Goal: Task Accomplishment & Management: Use online tool/utility

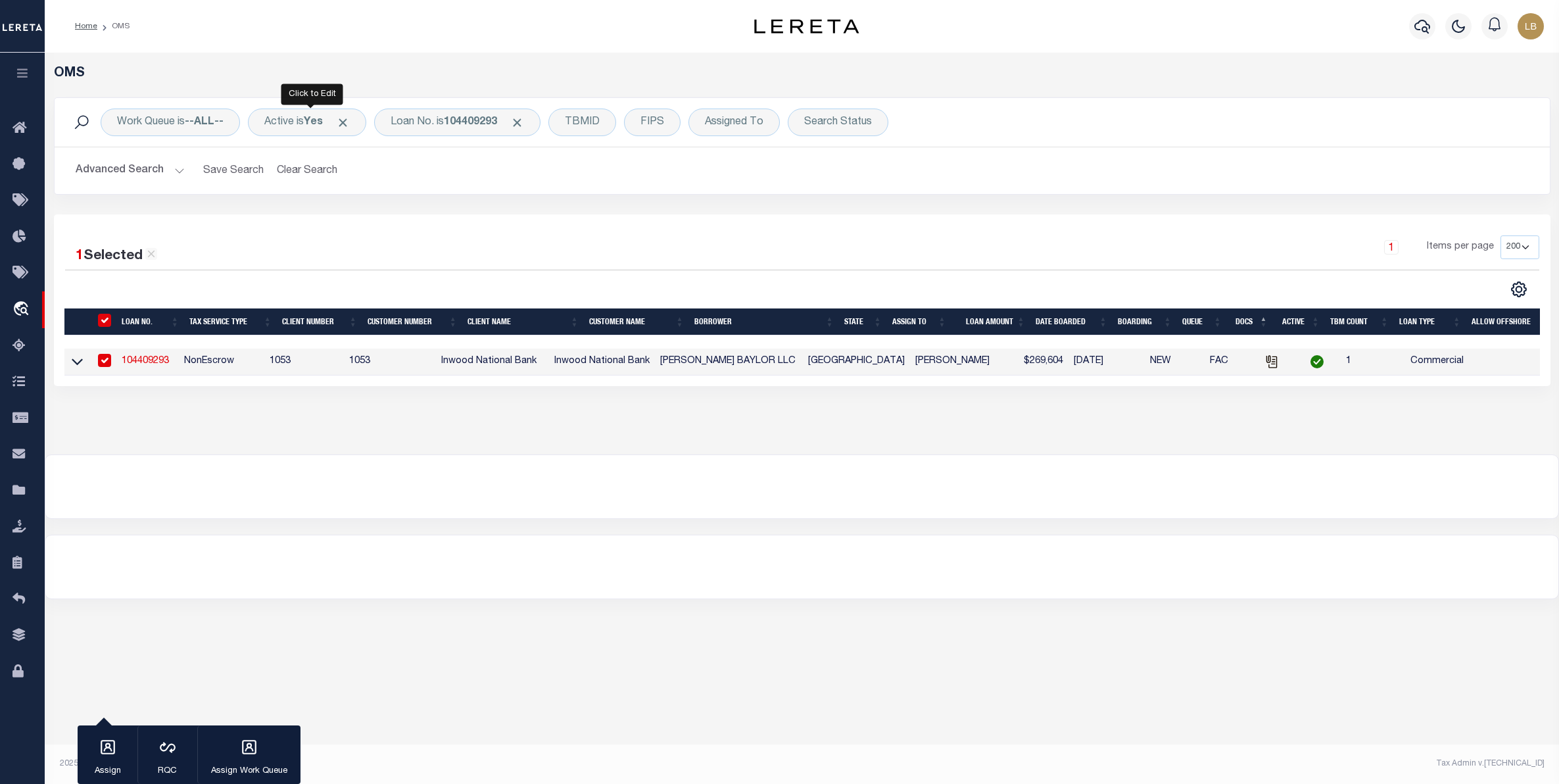
select select "200"
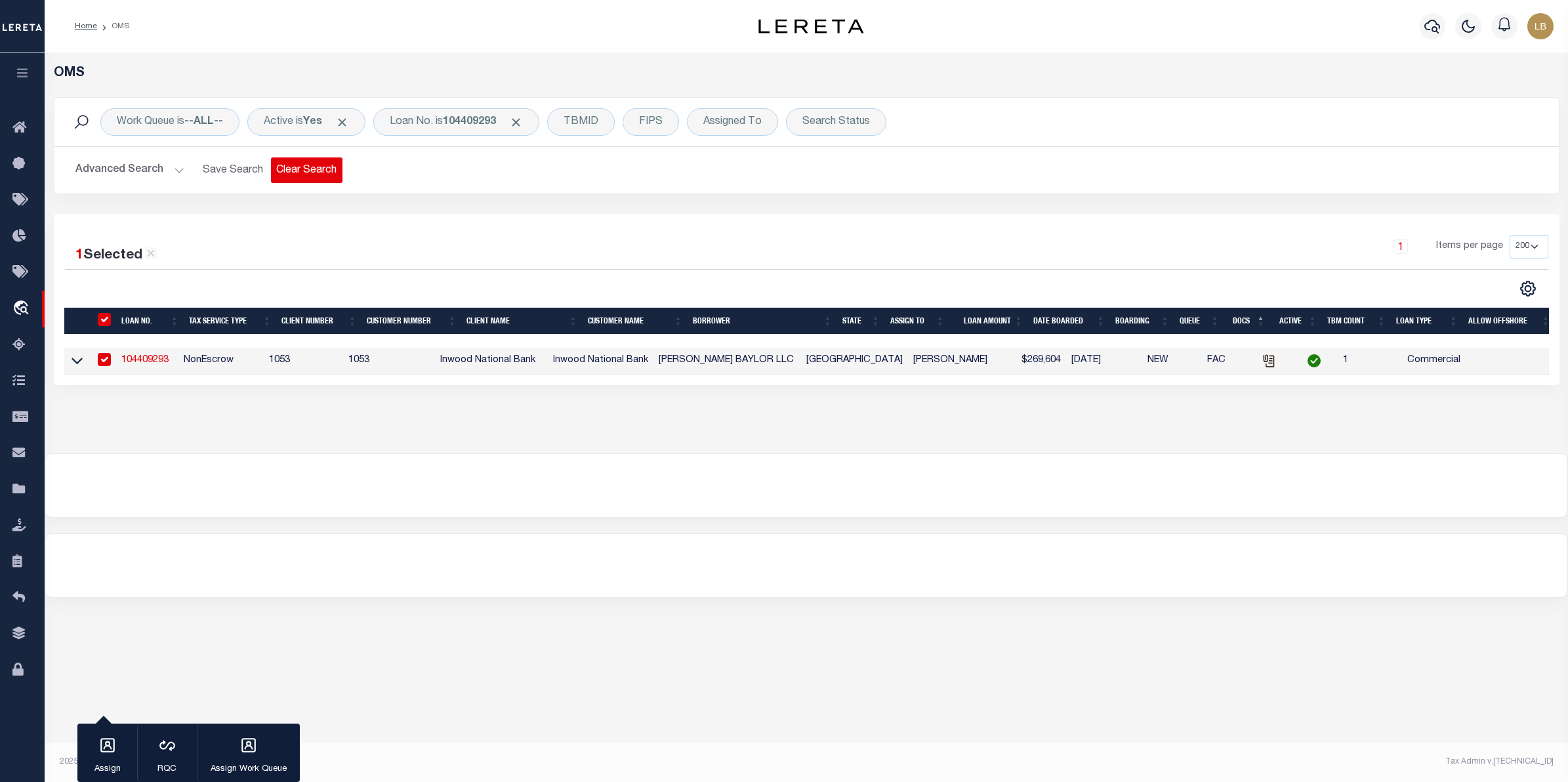
click at [283, 175] on button "Clear Search" at bounding box center [307, 170] width 71 height 26
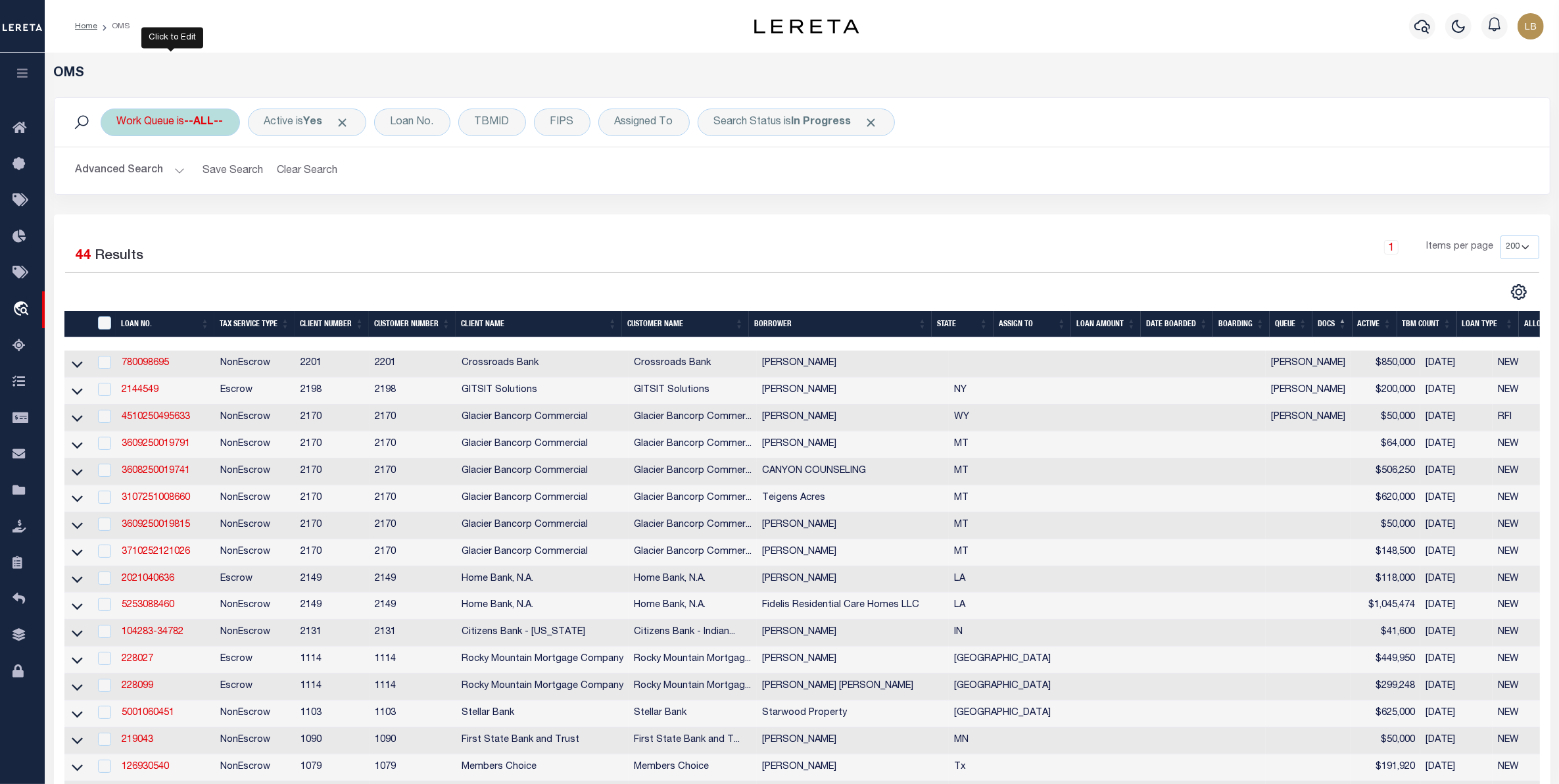
click at [173, 125] on div "Work Queue is --ALL--" at bounding box center [170, 122] width 140 height 27
click at [153, 186] on select "--ALL-- factRSystems General ThoughtFocus" at bounding box center [214, 187] width 194 height 25
select select "GEN"
click at [118, 175] on select "--ALL-- factRSystems General ThoughtFocus" at bounding box center [214, 187] width 194 height 25
click at [282, 219] on input "Apply" at bounding box center [292, 215] width 39 height 22
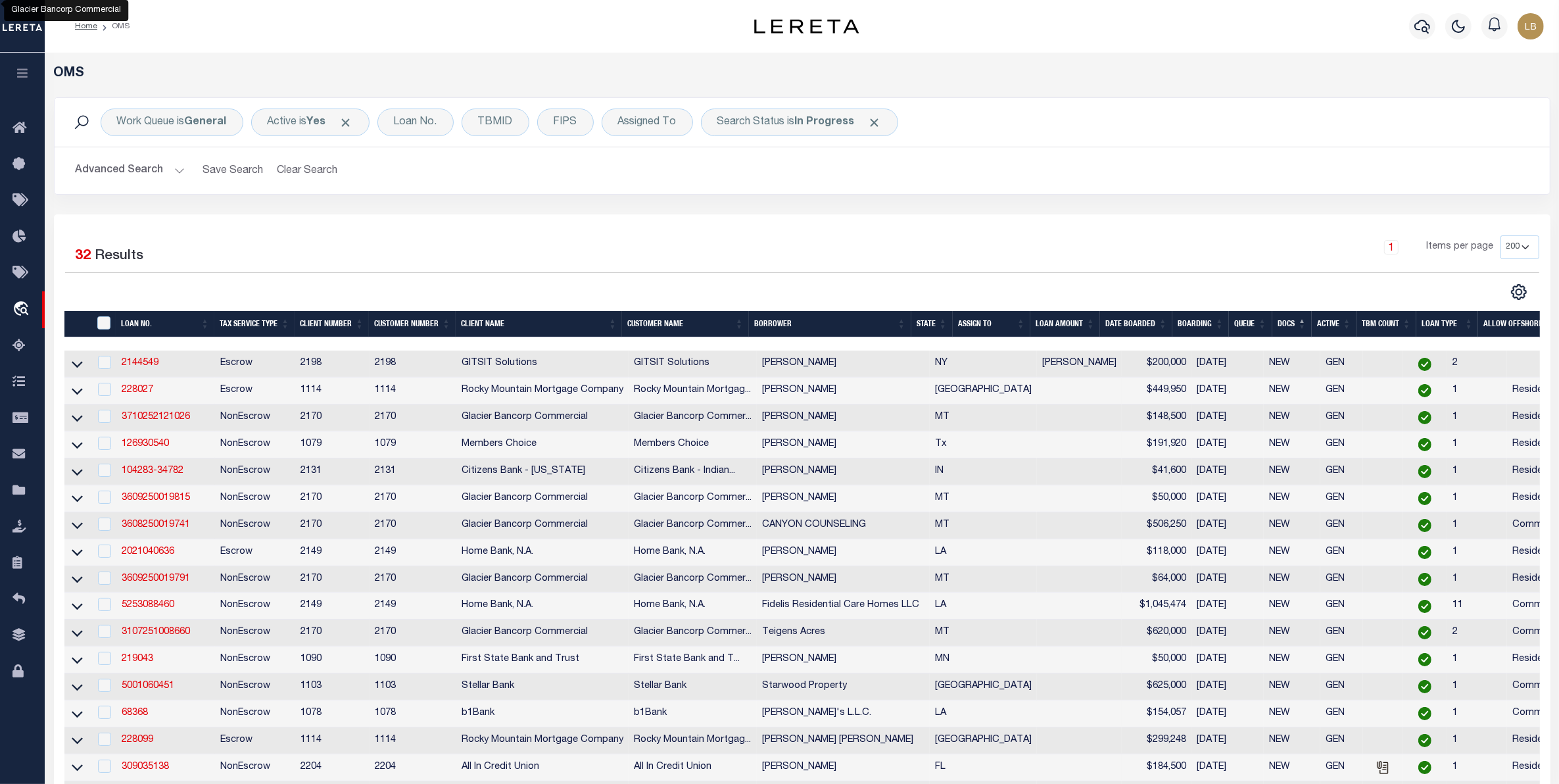
click at [929, 327] on th "State" at bounding box center [932, 325] width 42 height 27
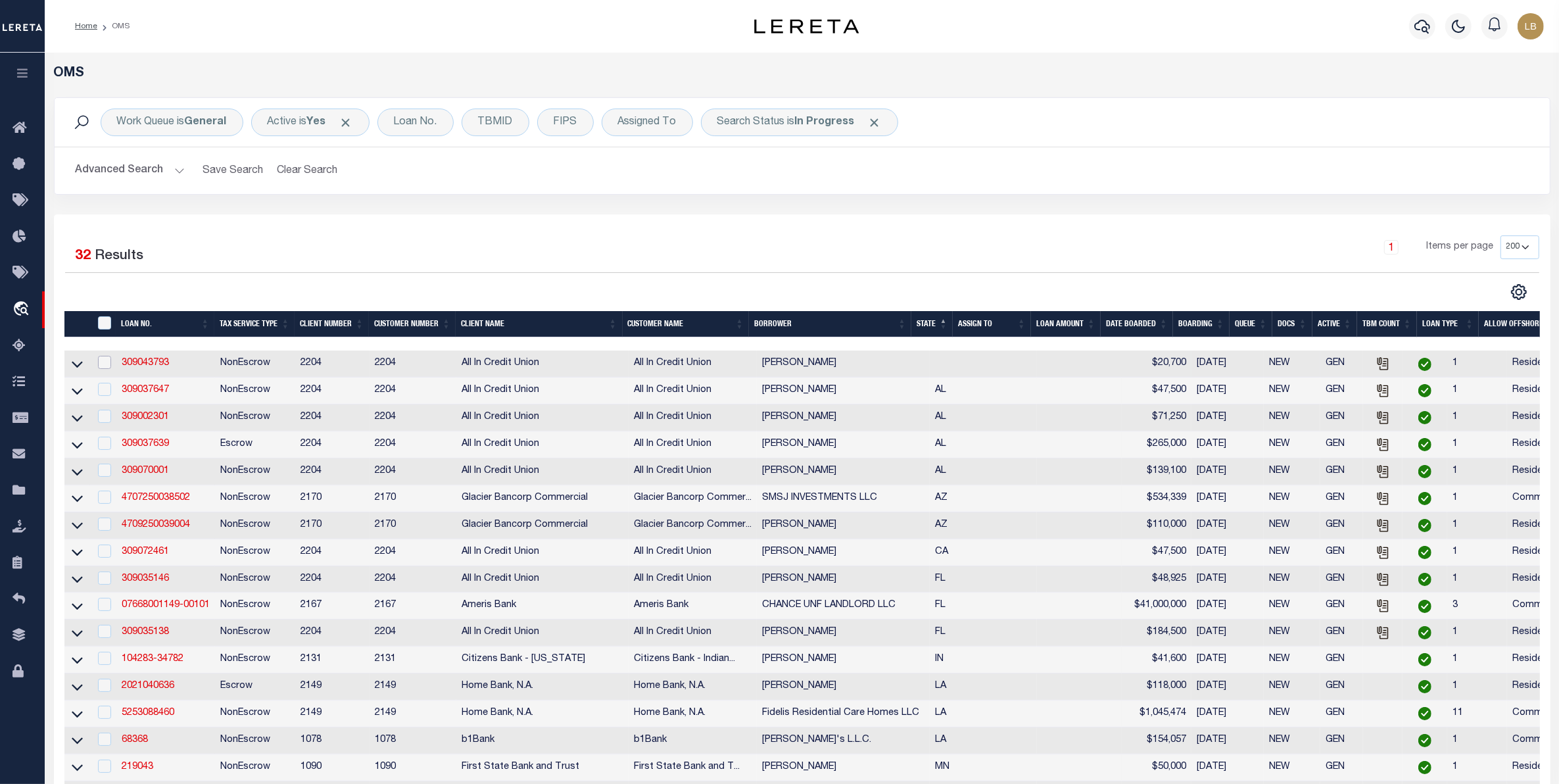
click at [105, 369] on input "checkbox" at bounding box center [105, 362] width 13 height 13
checkbox input "true"
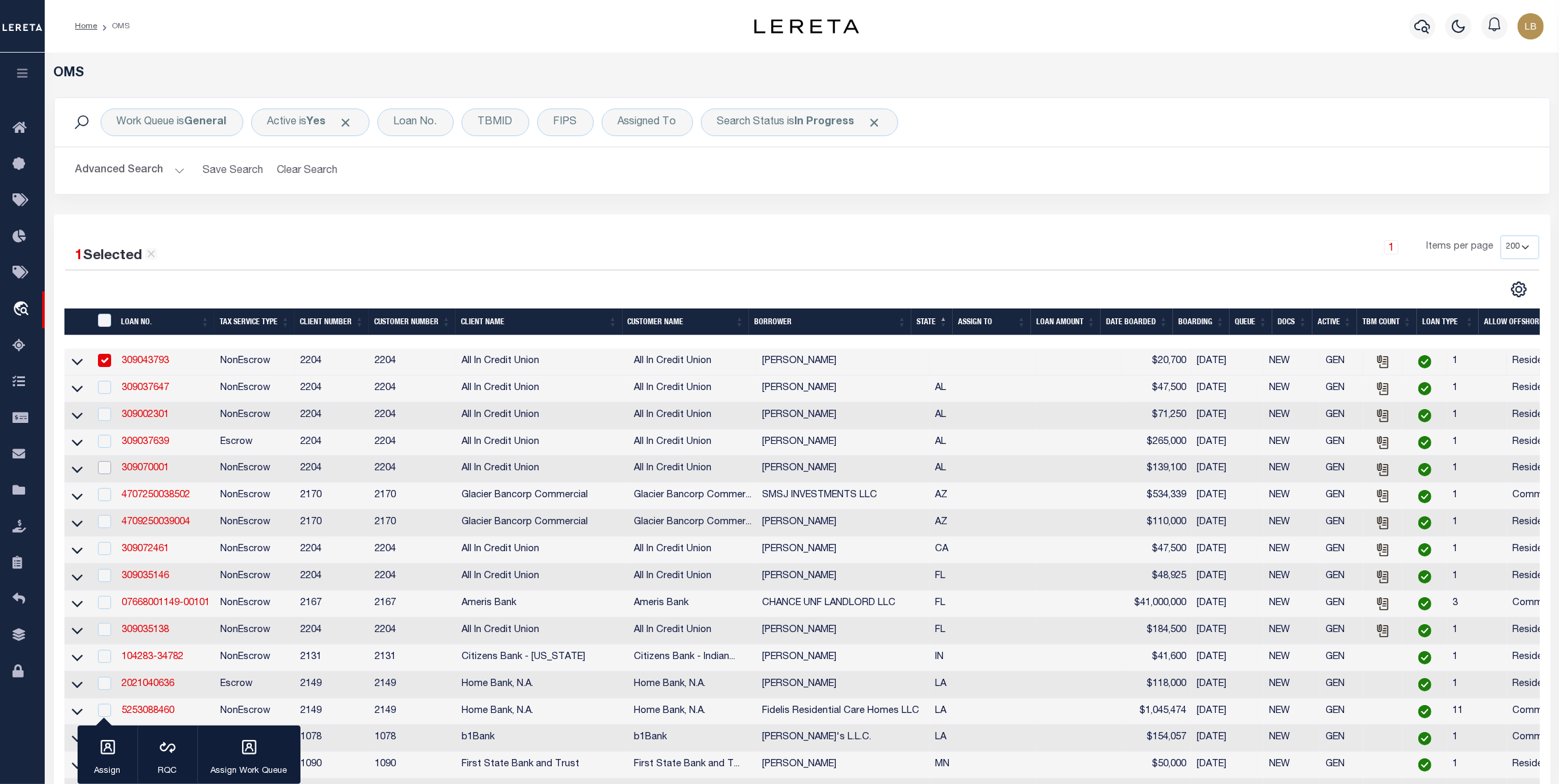
click at [101, 474] on input "checkbox" at bounding box center [105, 468] width 13 height 13
checkbox input "true"
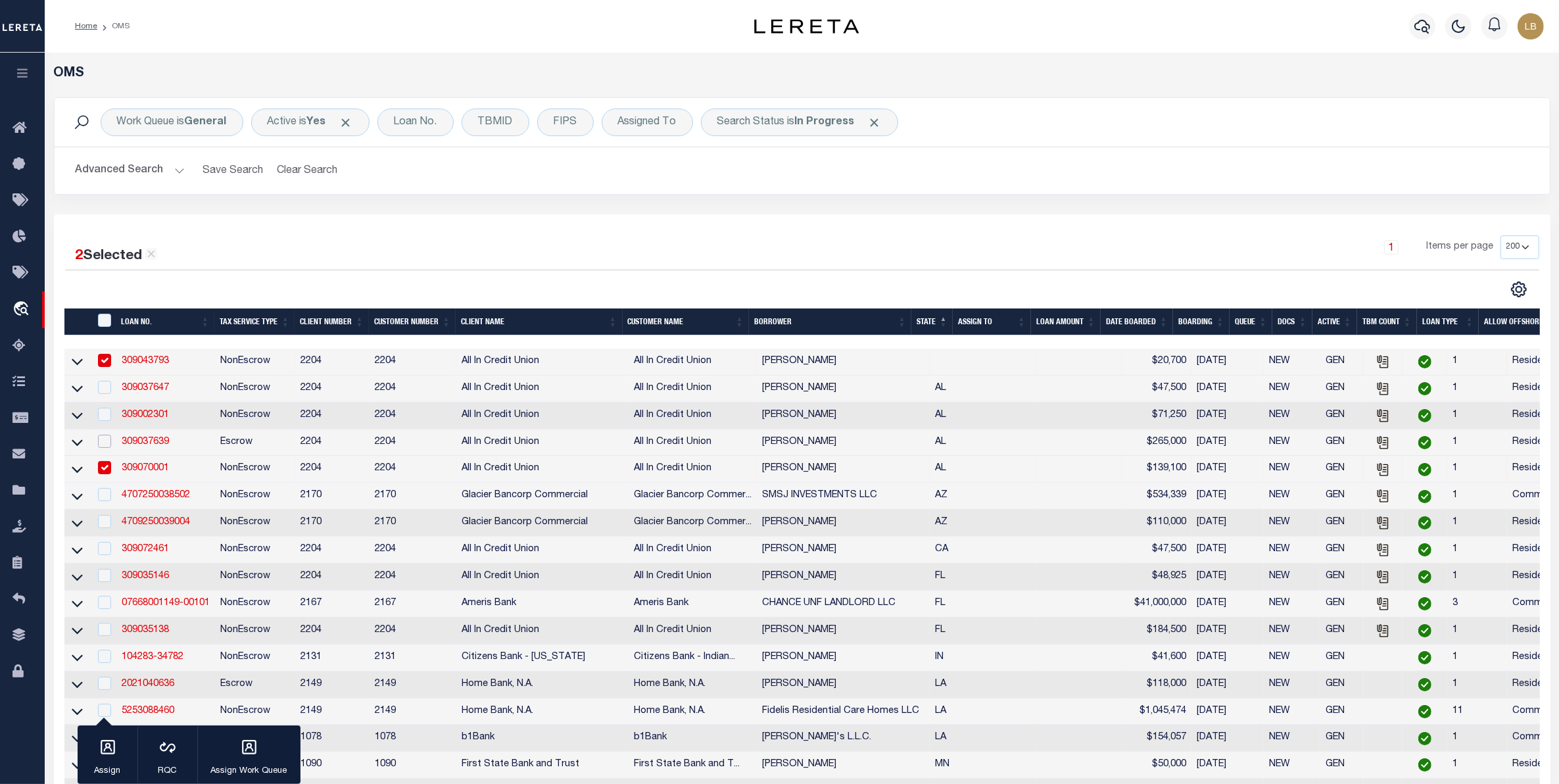
drag, startPoint x: 102, startPoint y: 453, endPoint x: 110, endPoint y: 433, distance: 21.5
click at [104, 448] on input "checkbox" at bounding box center [105, 441] width 13 height 13
checkbox input "true"
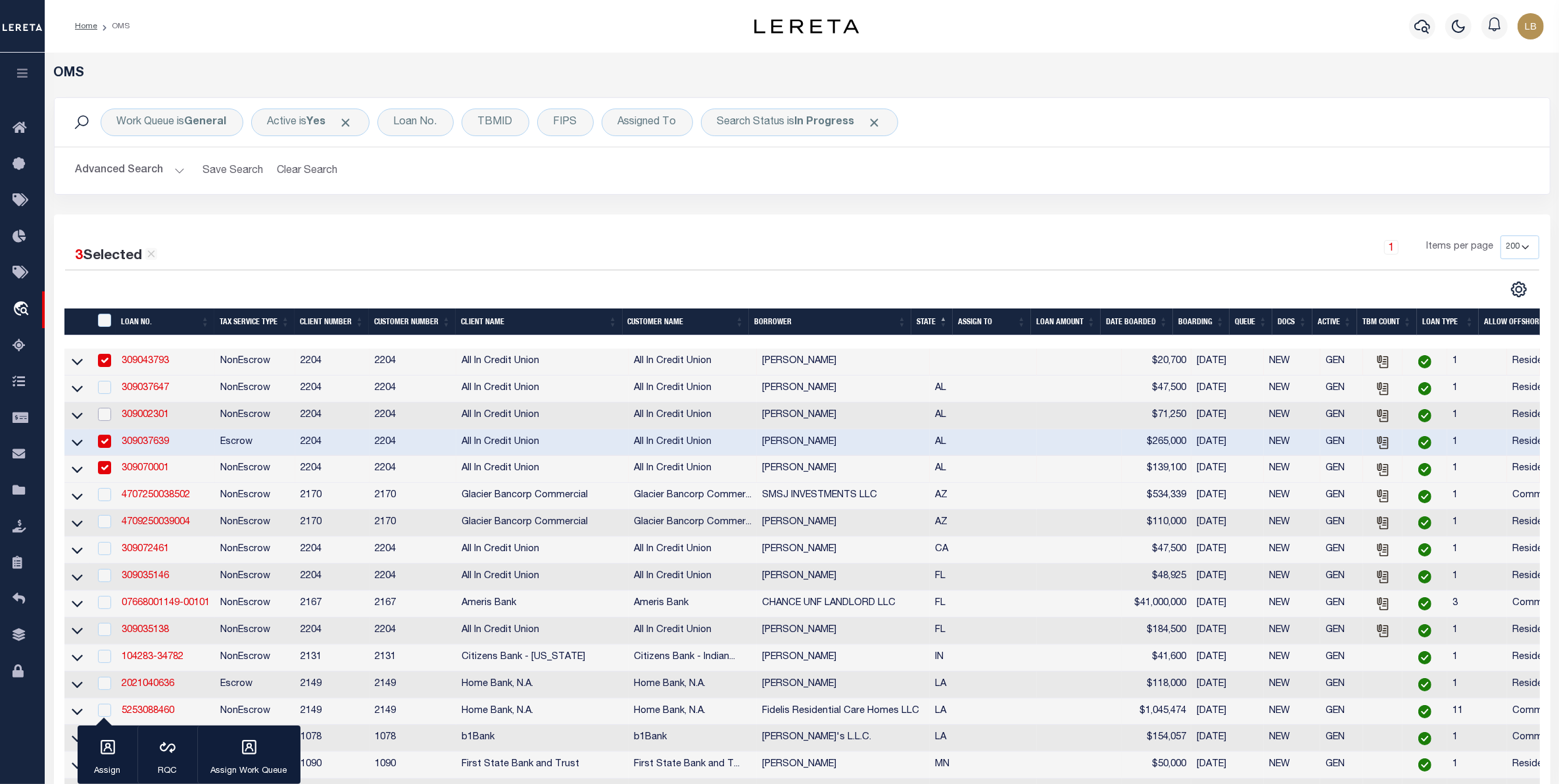
click at [103, 419] on input "checkbox" at bounding box center [105, 414] width 13 height 13
checkbox input "true"
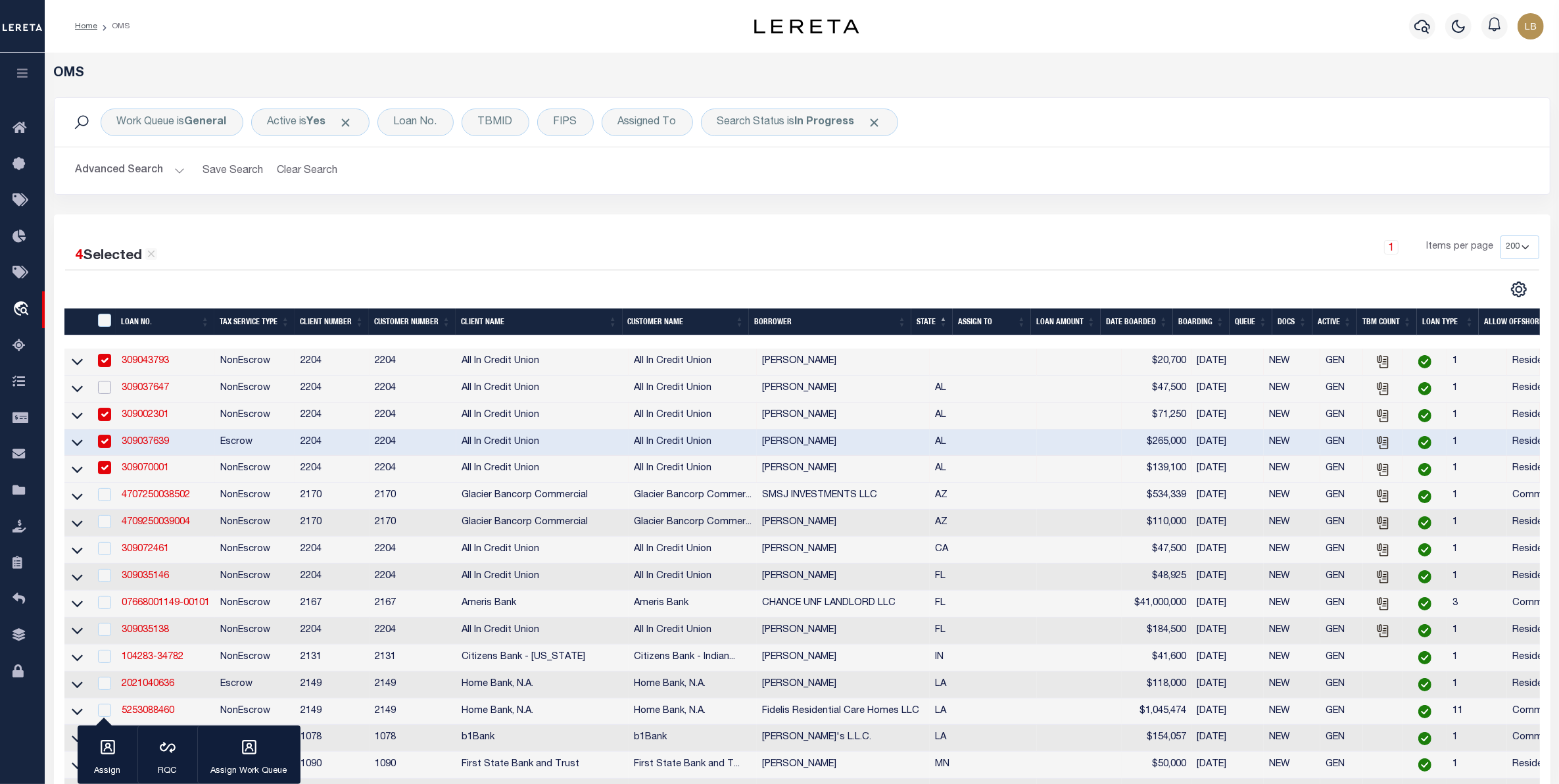
click at [103, 394] on input "checkbox" at bounding box center [105, 387] width 13 height 13
checkbox input "true"
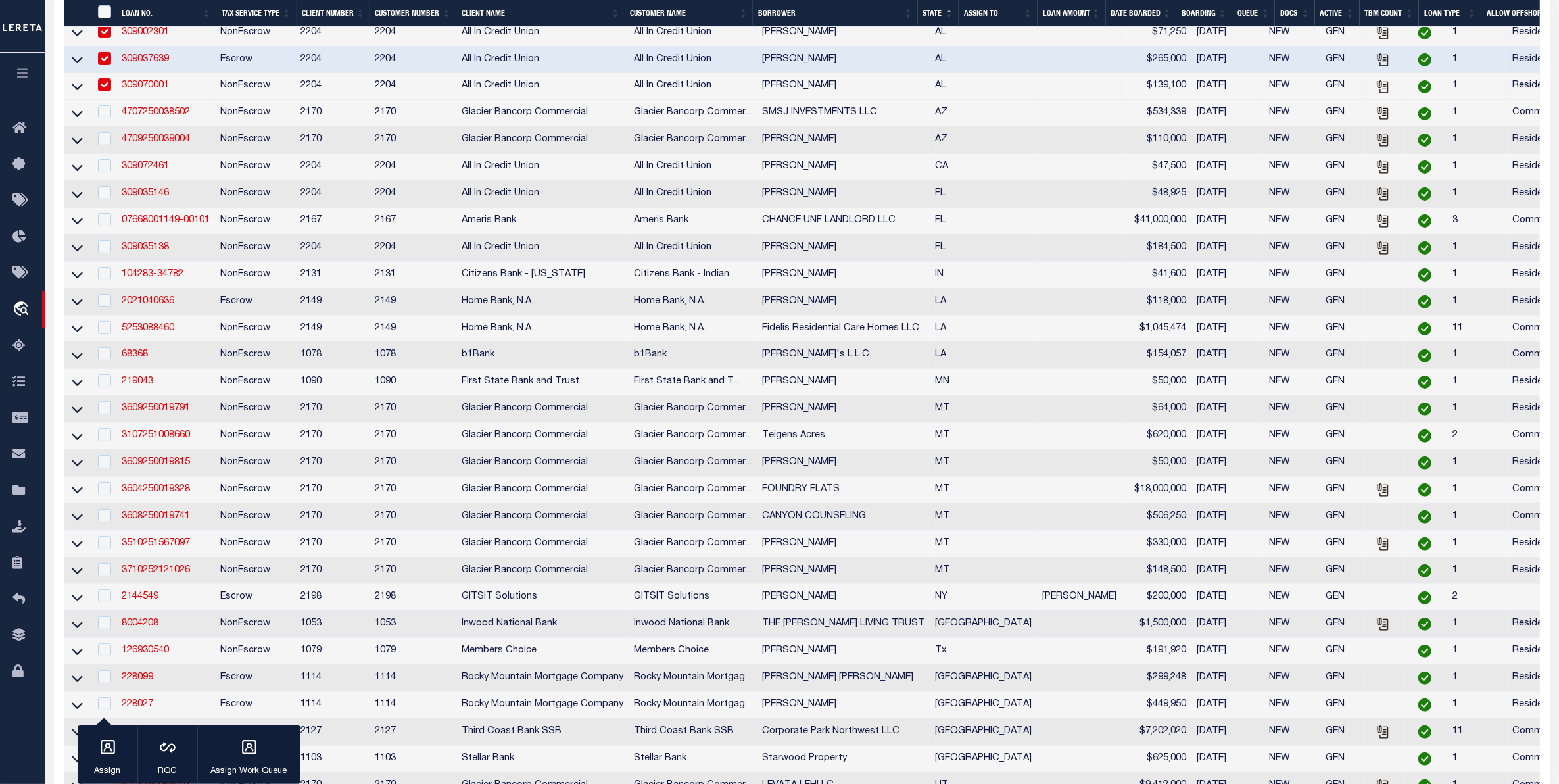
scroll to position [576, 0]
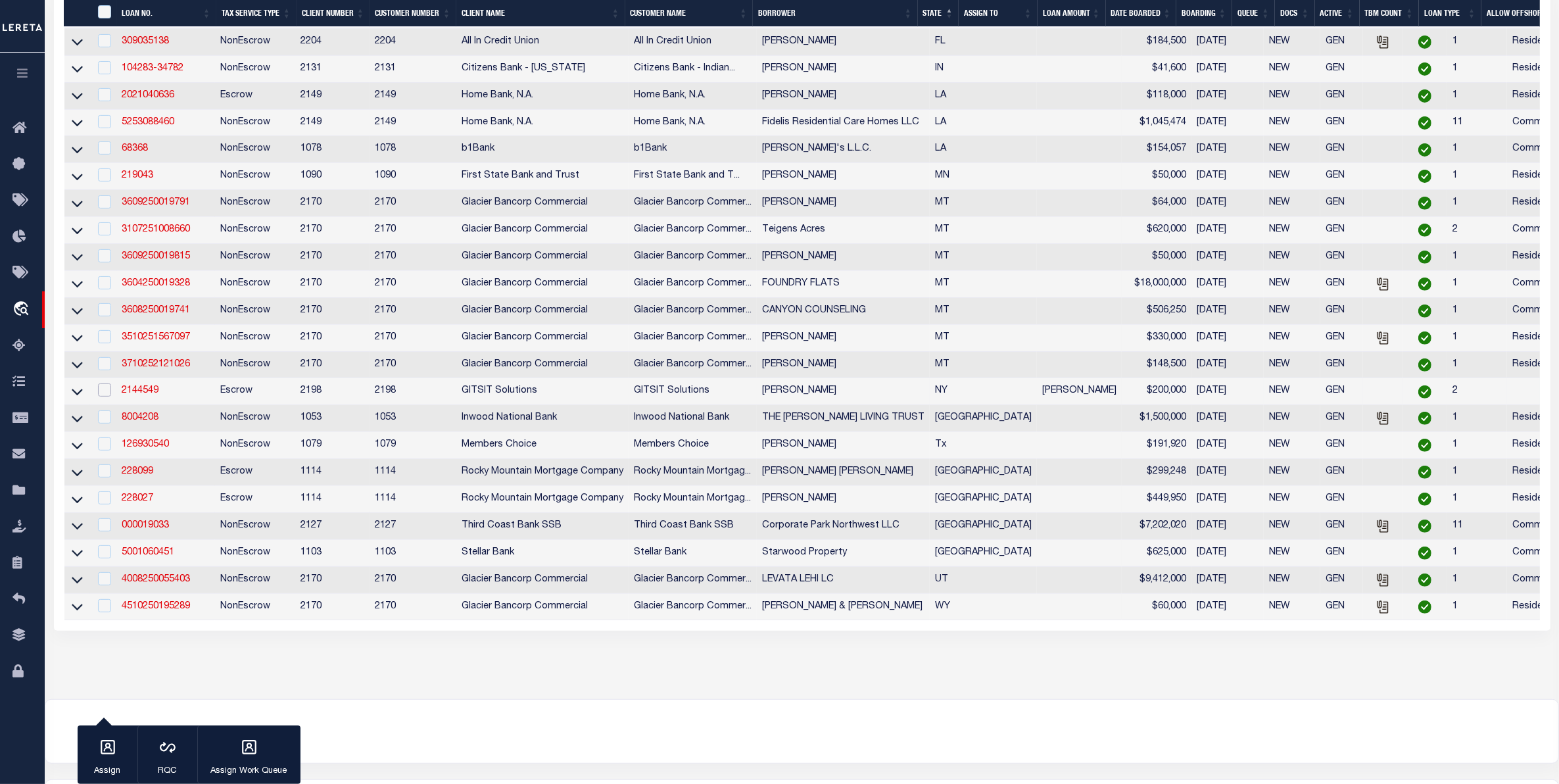
click at [103, 396] on input "checkbox" at bounding box center [105, 390] width 13 height 13
checkbox input "true"
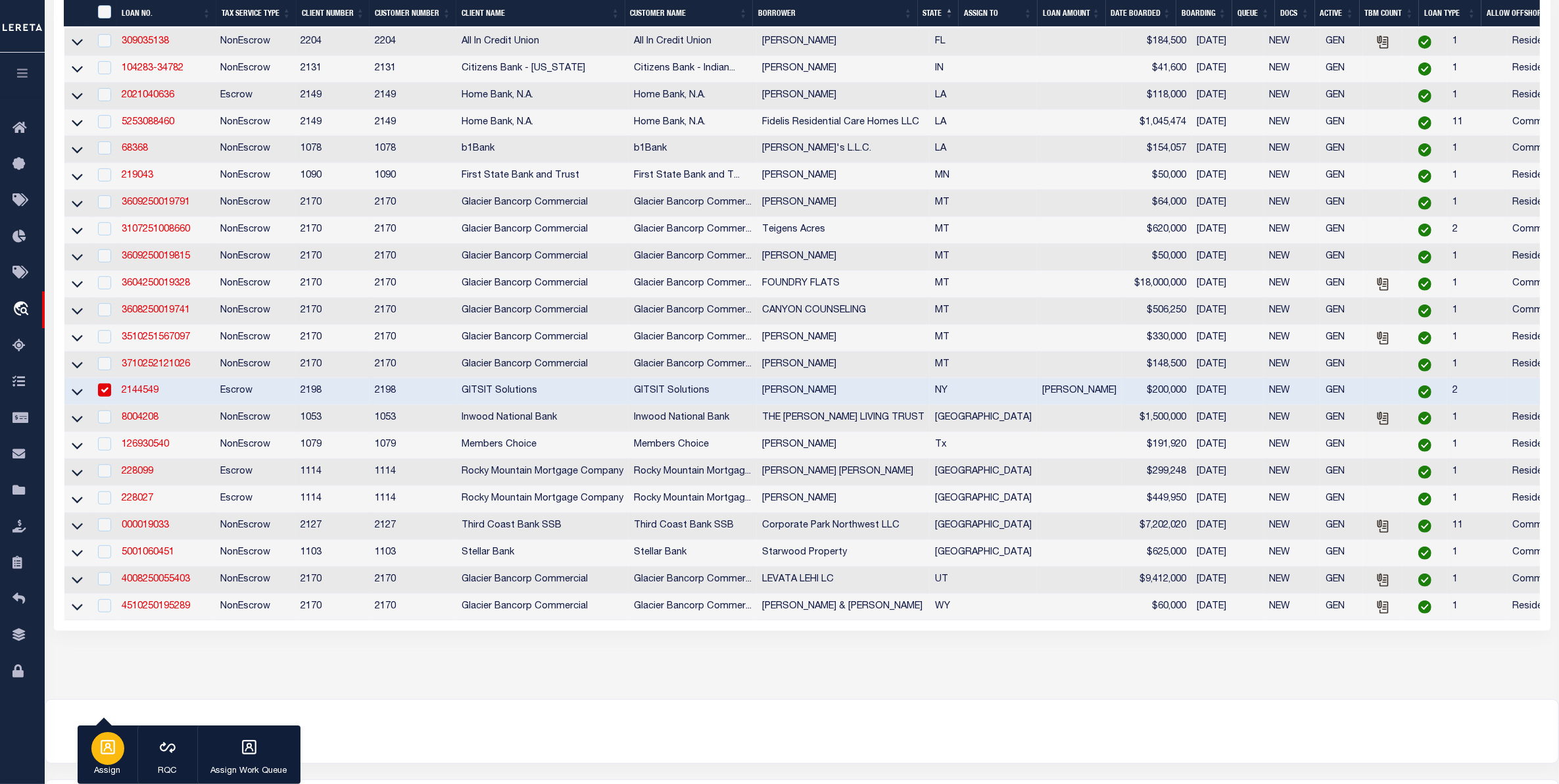
click at [112, 747] on icon "button" at bounding box center [108, 747] width 17 height 17
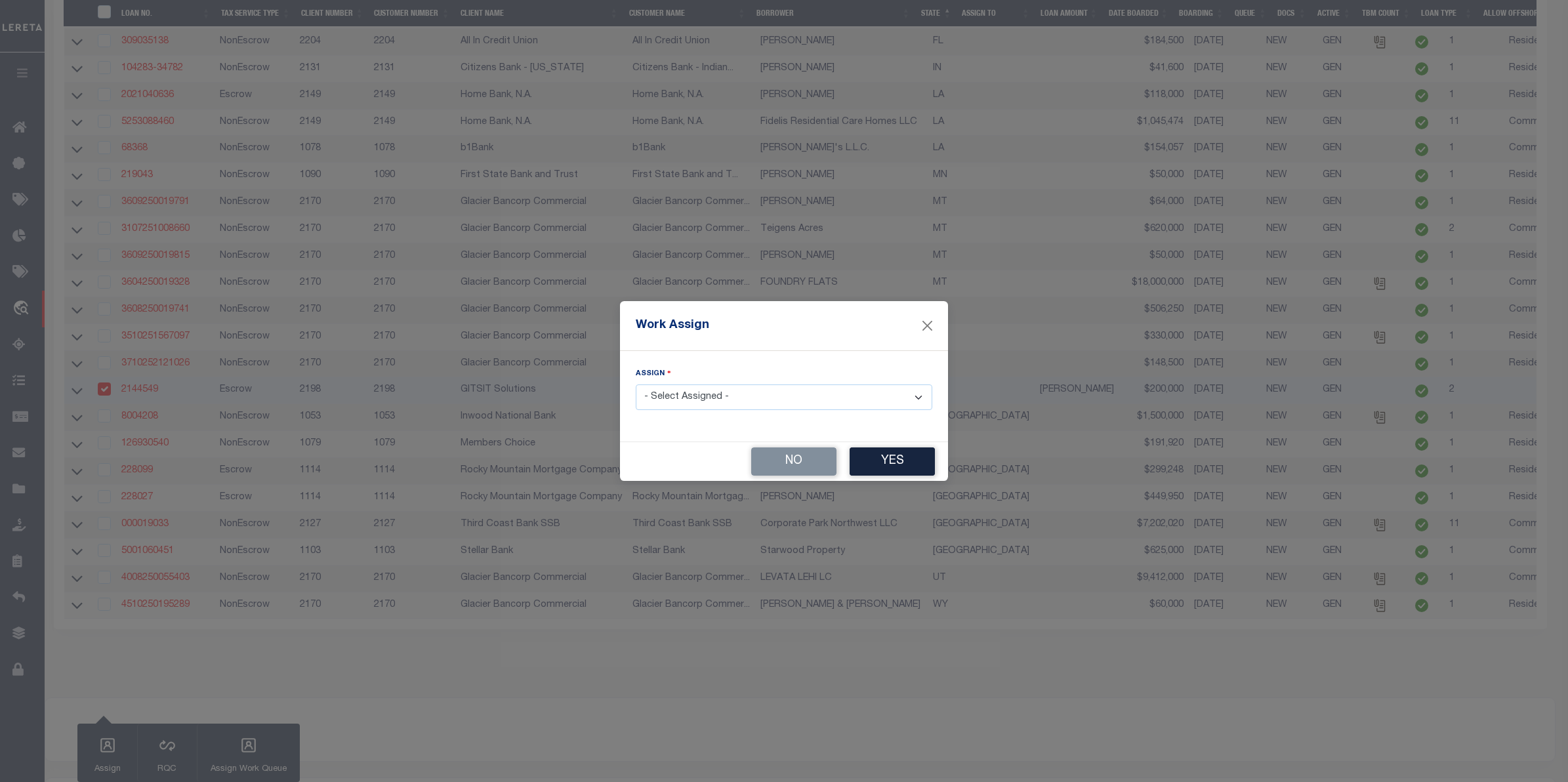
click at [692, 398] on select "- Select Assigned - --Unassigned-- Abdul Muzain Adrienne Cayea Agustin Fernande…" at bounding box center [784, 397] width 297 height 26
select select "Sagar Sen"
click at [636, 385] on select "- Select Assigned - --Unassigned-- Abdul Muzain Adrienne Cayea Agustin Fernande…" at bounding box center [784, 397] width 297 height 26
click at [893, 457] on button "Yes" at bounding box center [892, 461] width 85 height 28
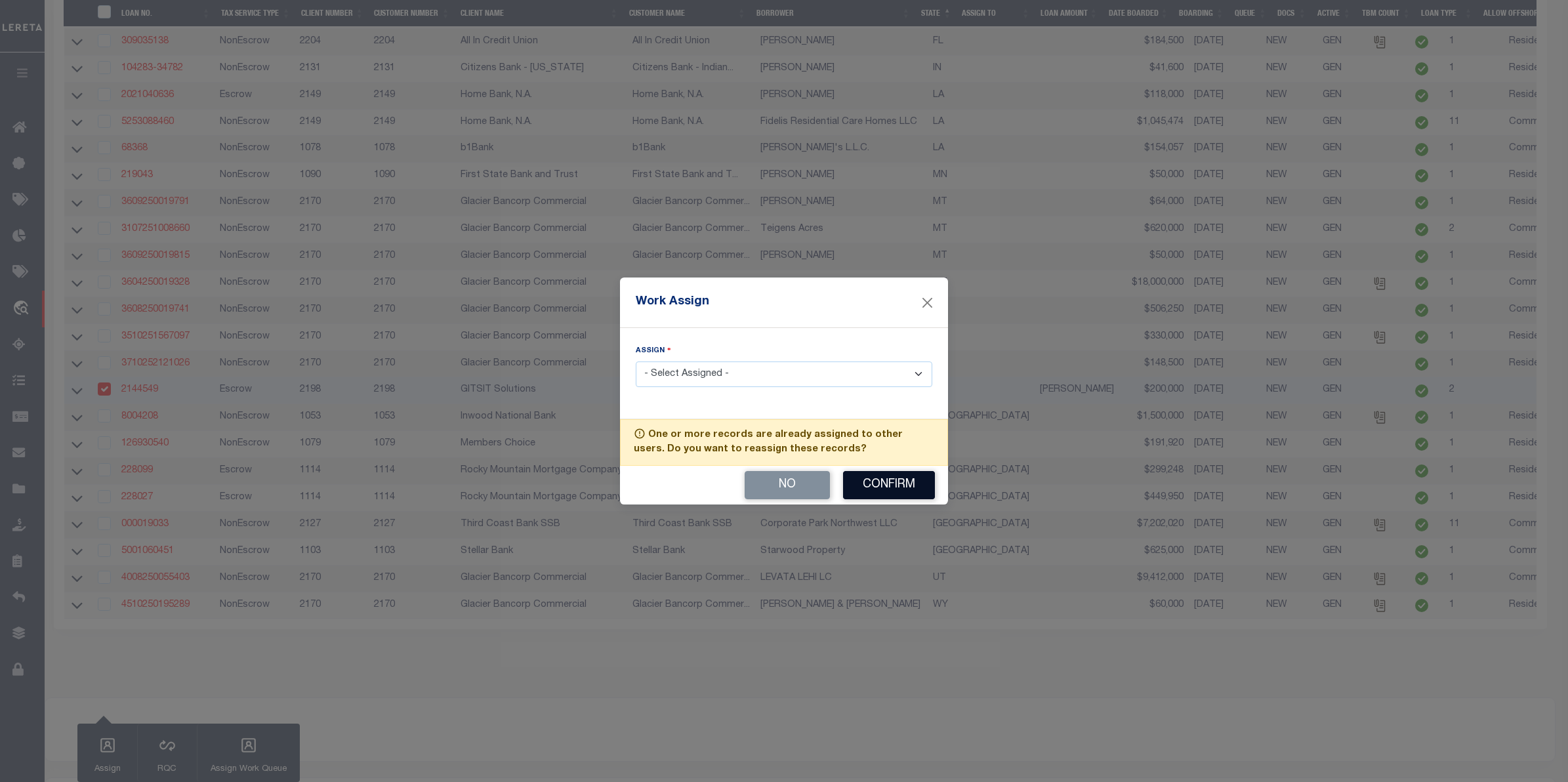
click at [891, 489] on button "Confirm" at bounding box center [888, 485] width 92 height 28
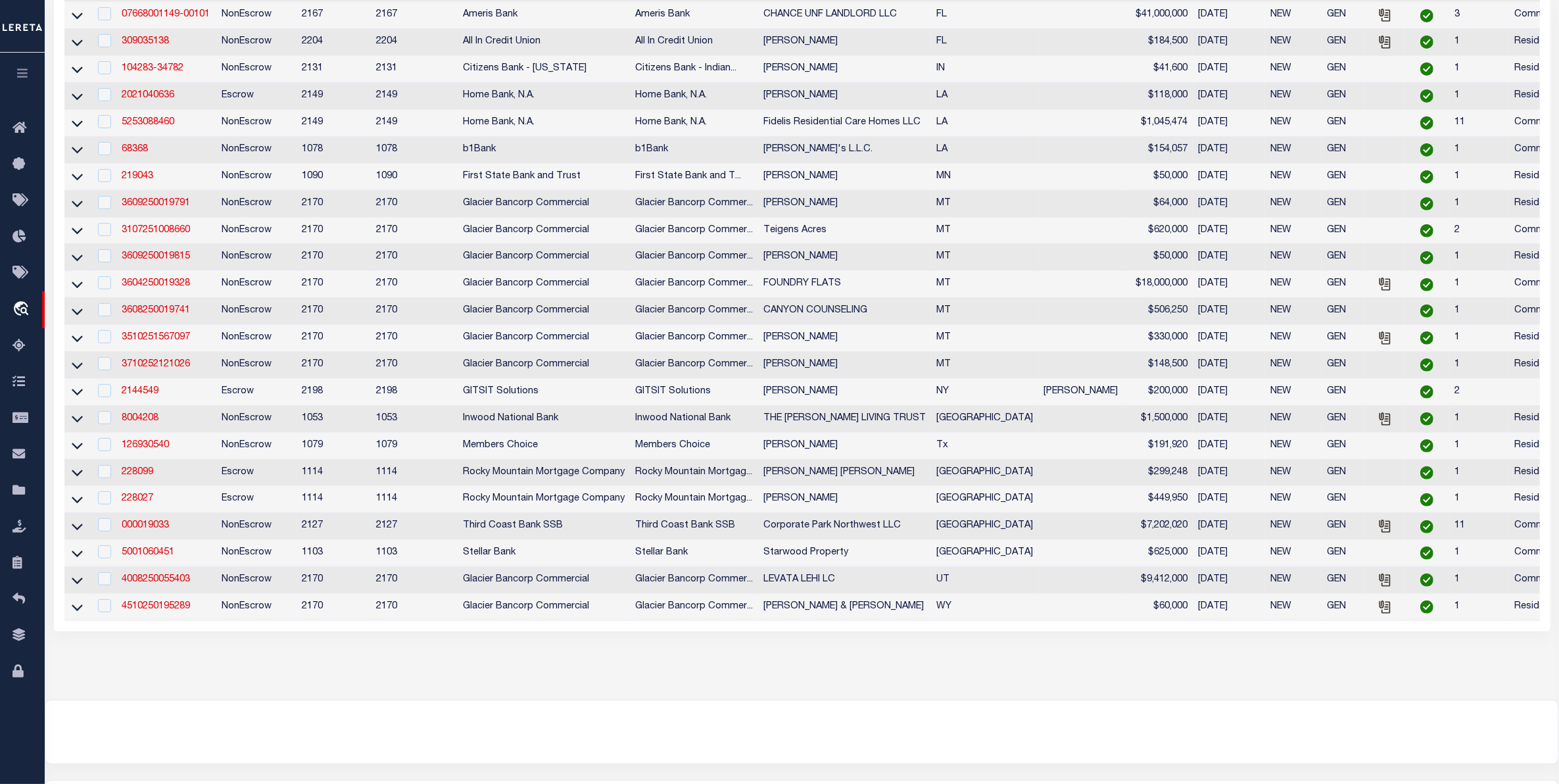
scroll to position [166, 0]
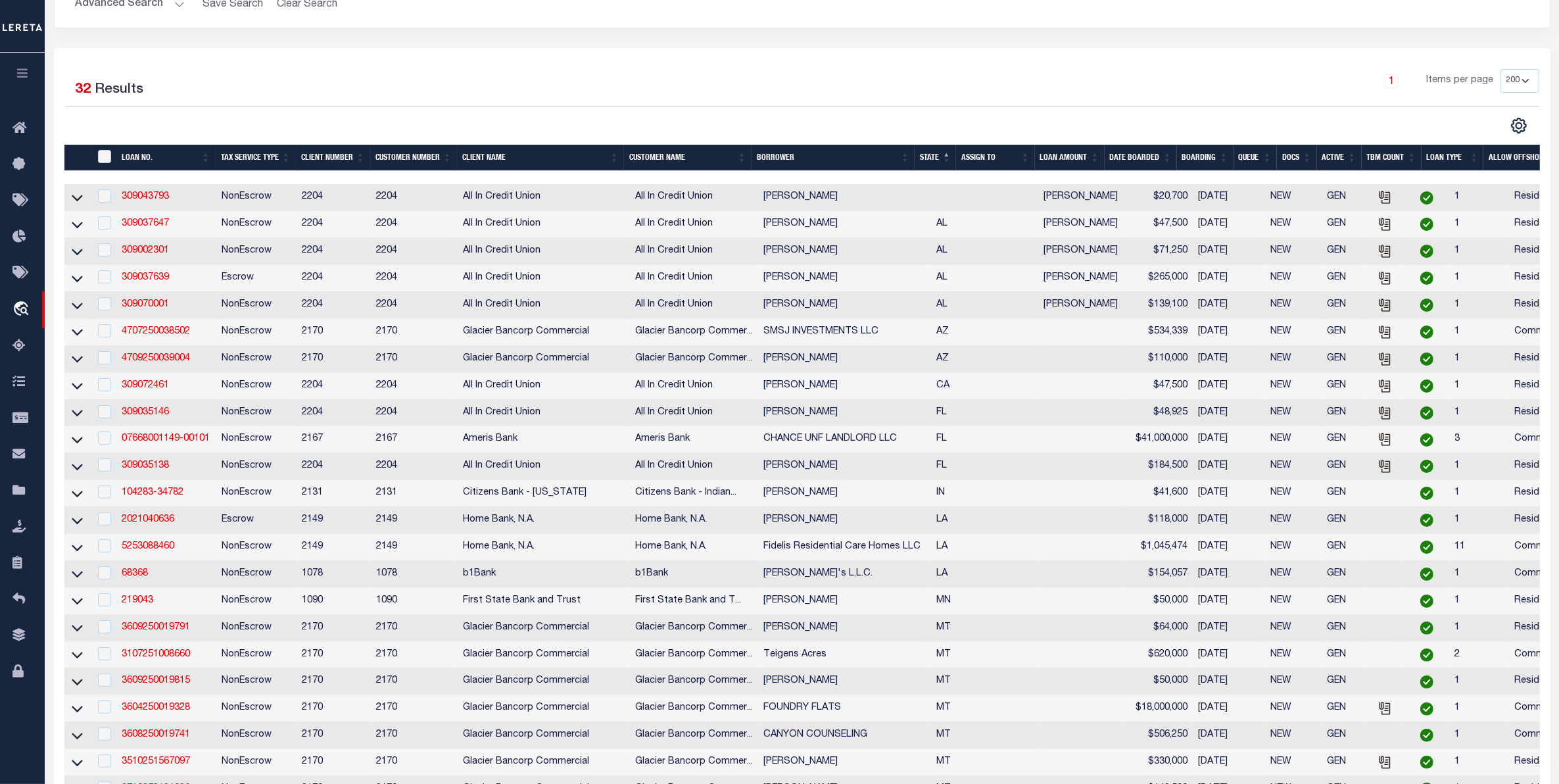
click at [984, 151] on th "ASSIGN TO" at bounding box center [995, 158] width 78 height 27
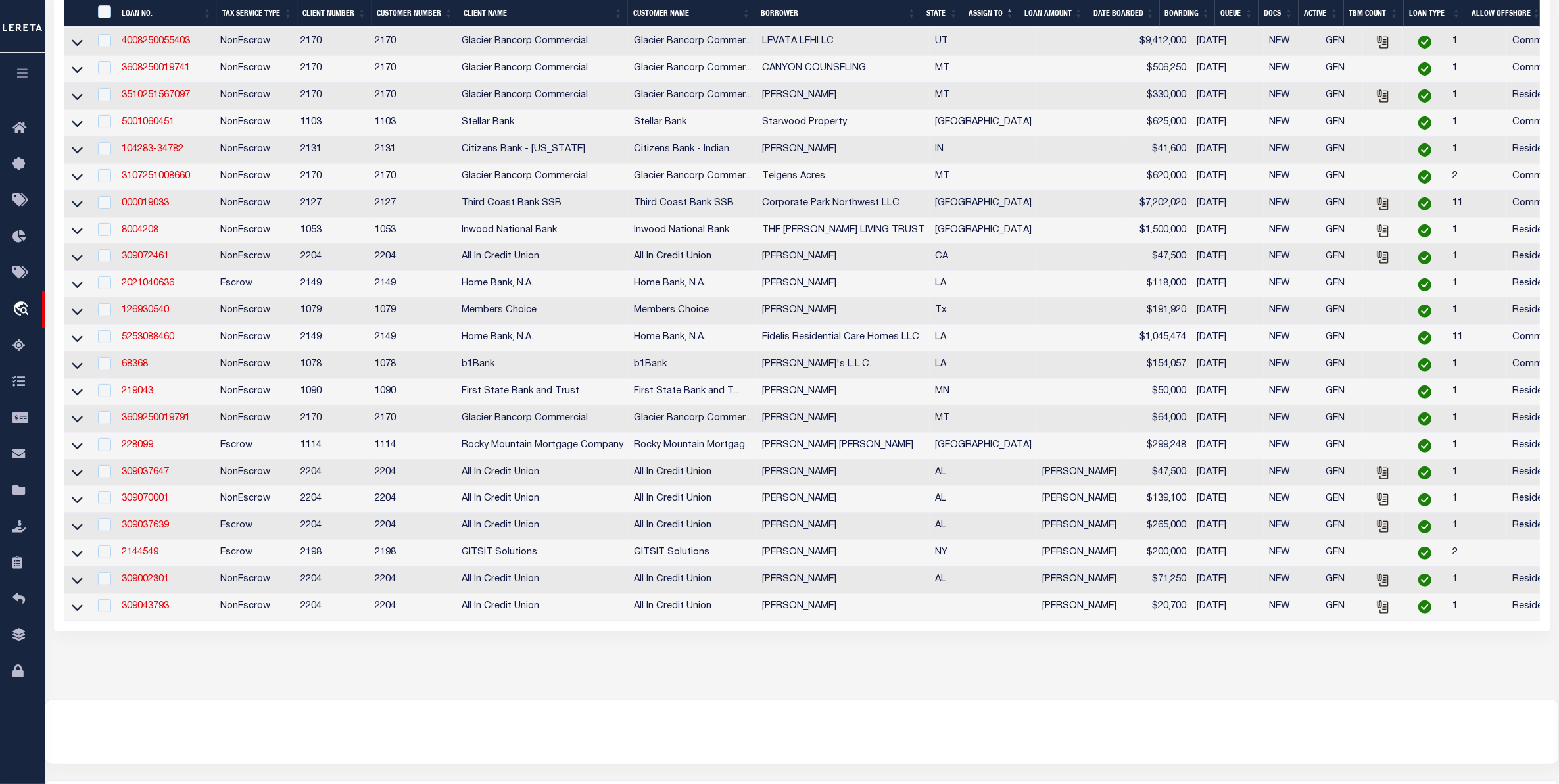
scroll to position [697, 0]
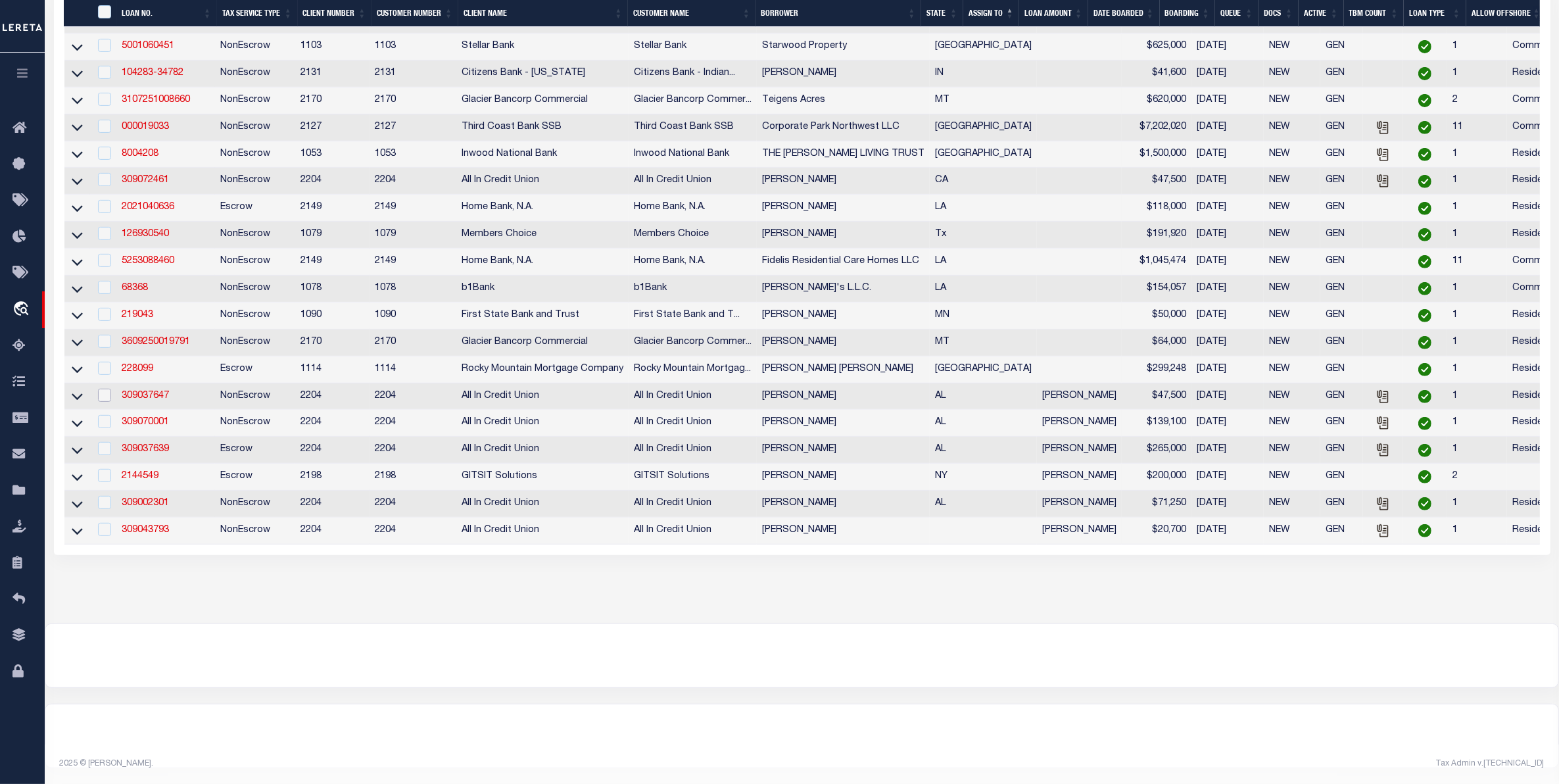
click at [103, 389] on input "checkbox" at bounding box center [105, 395] width 13 height 13
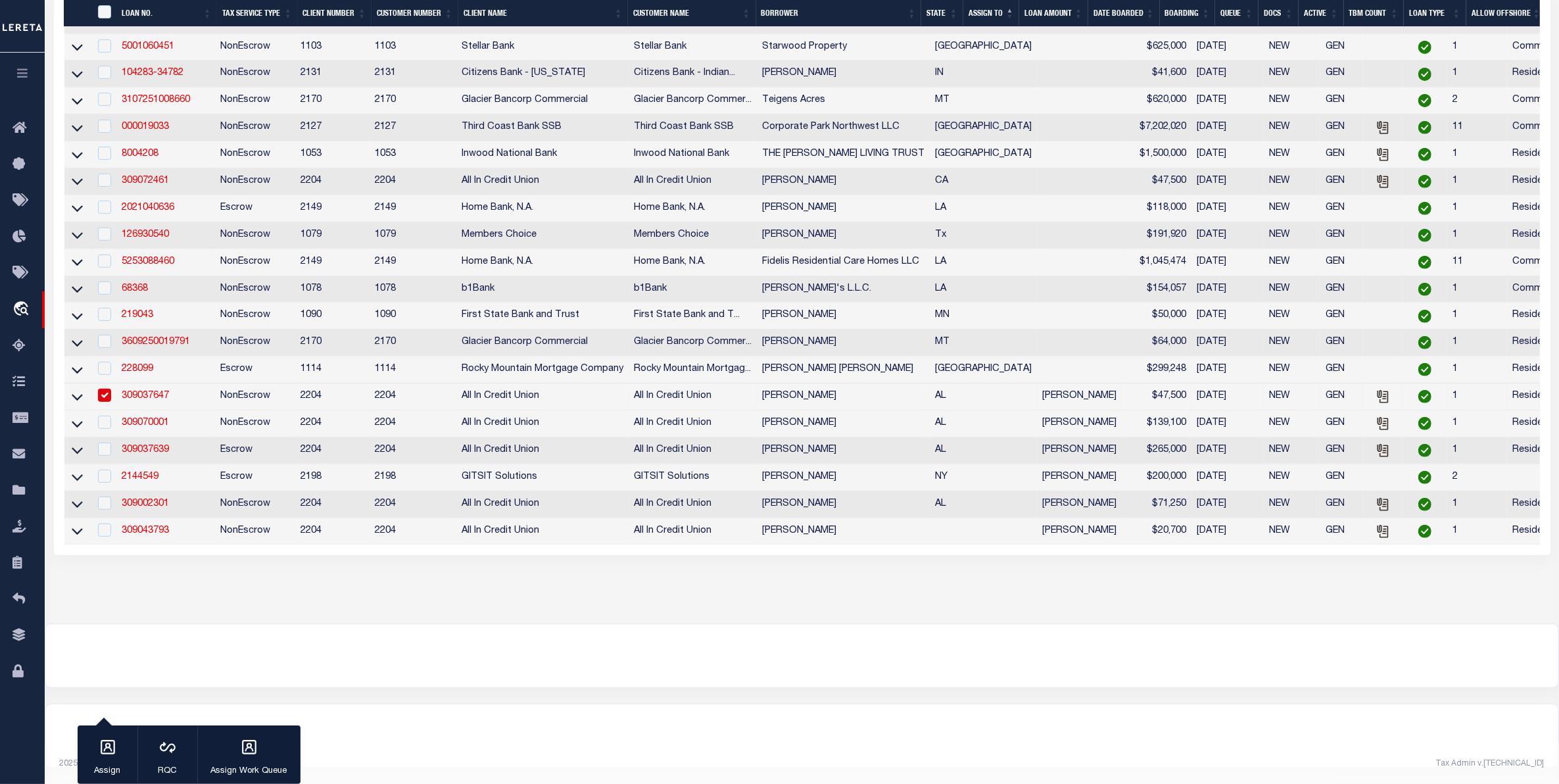
click at [109, 402] on input "checkbox" at bounding box center [105, 395] width 13 height 13
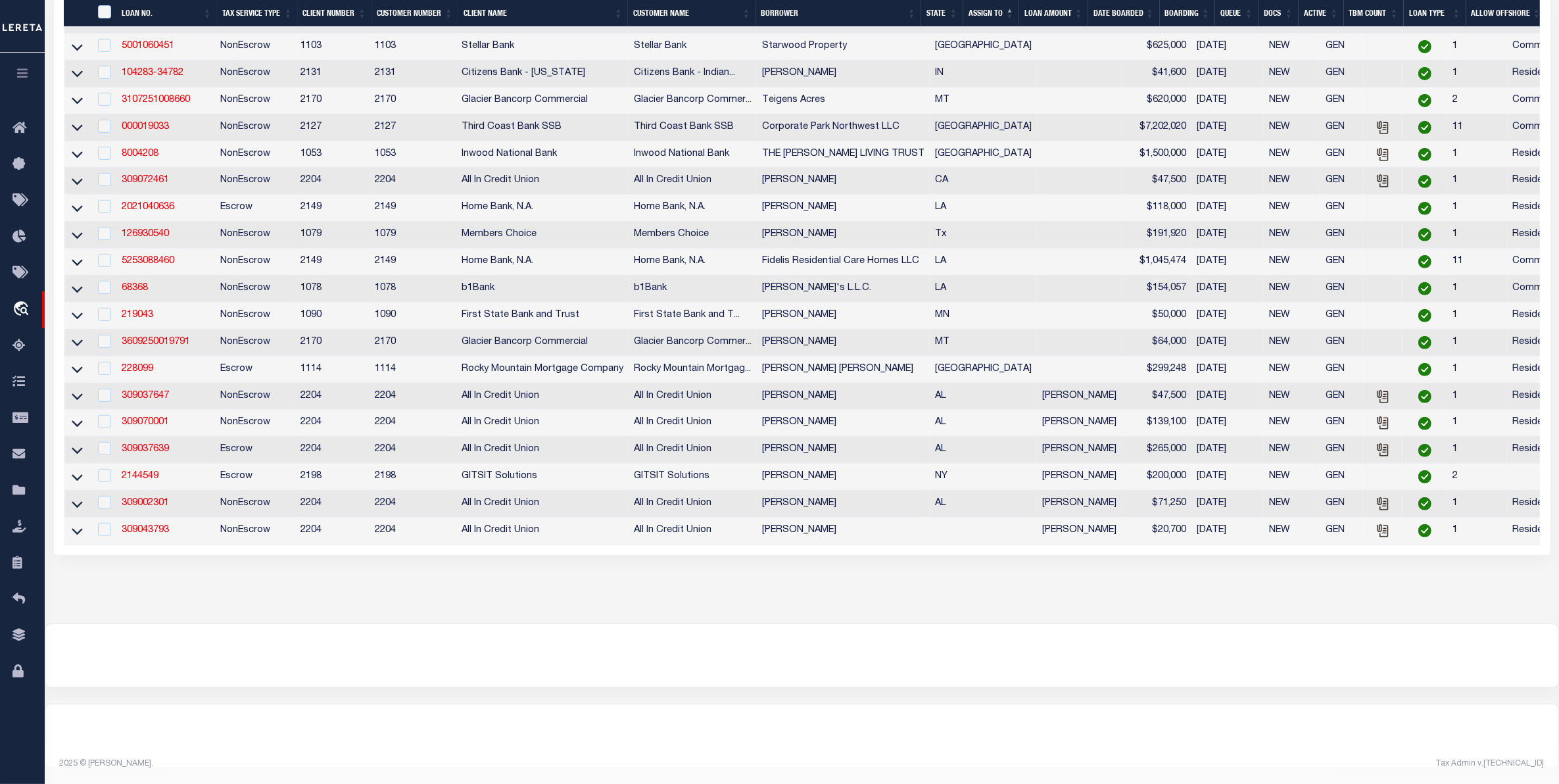
click at [104, 410] on td at bounding box center [103, 397] width 27 height 27
checkbox input "true"
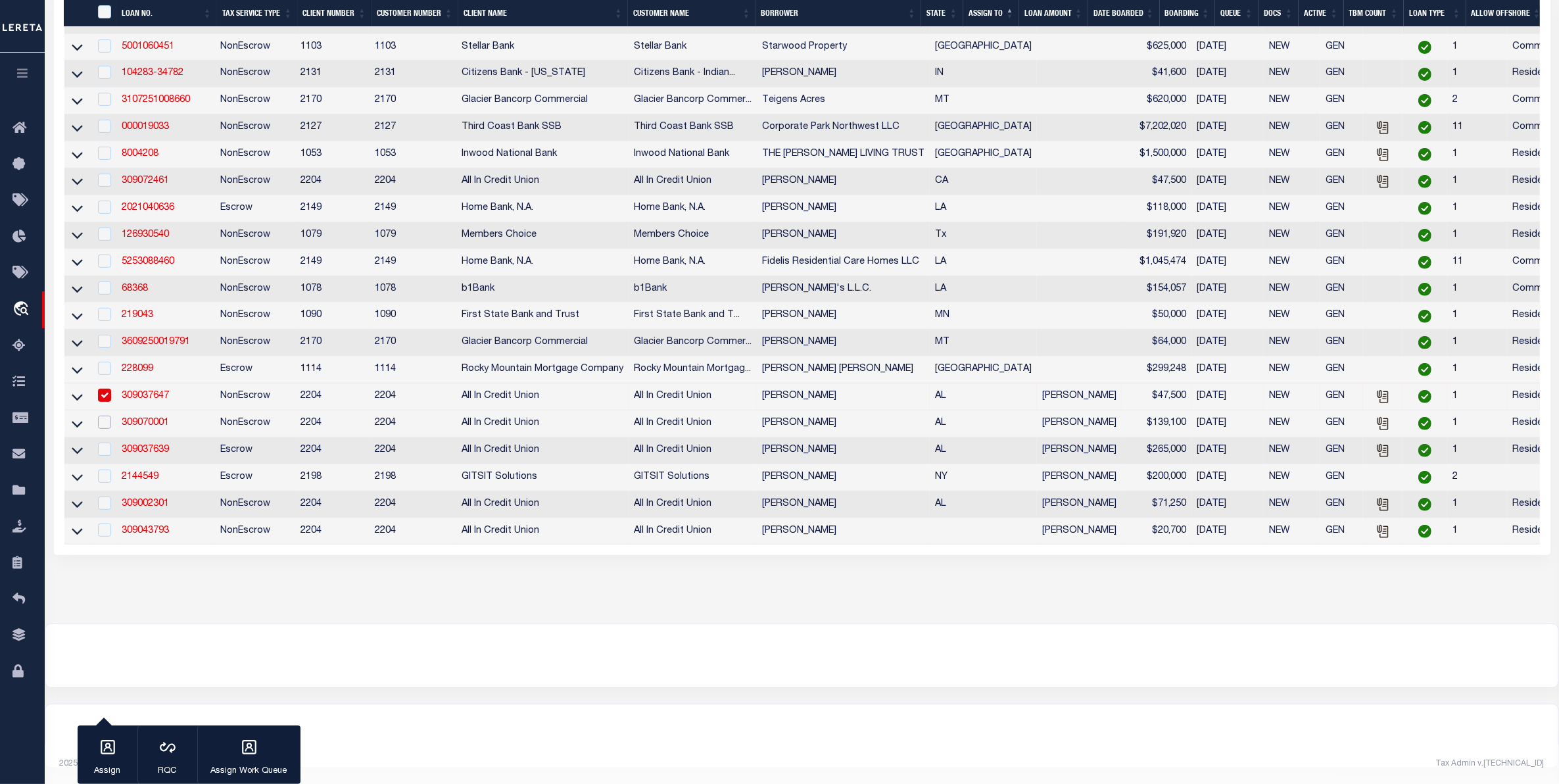
click at [103, 429] on input "checkbox" at bounding box center [105, 422] width 13 height 13
checkbox input "true"
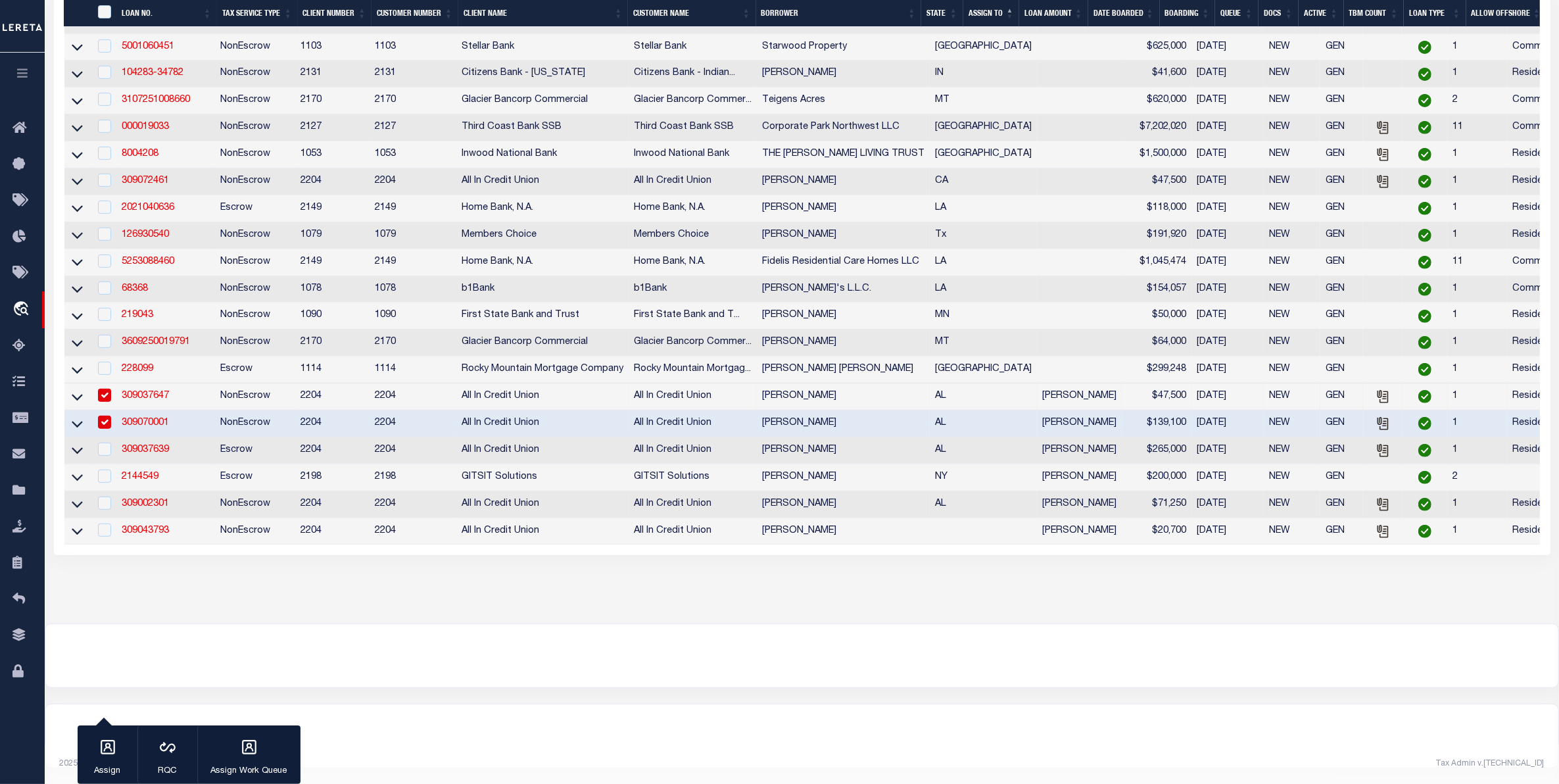
click at [102, 464] on td at bounding box center [103, 451] width 27 height 27
checkbox input "true"
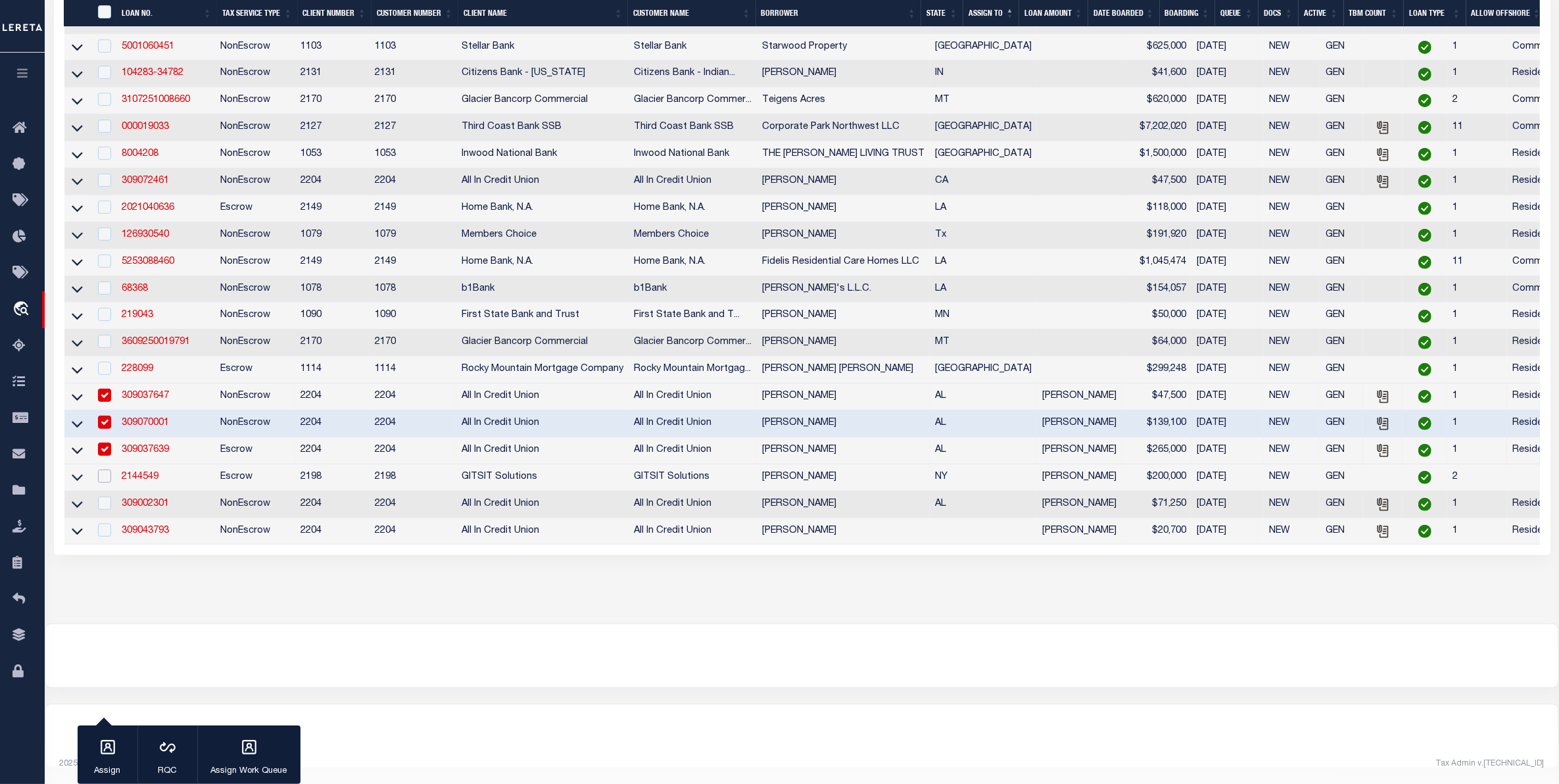
click at [104, 483] on input "checkbox" at bounding box center [105, 476] width 13 height 13
checkbox input "true"
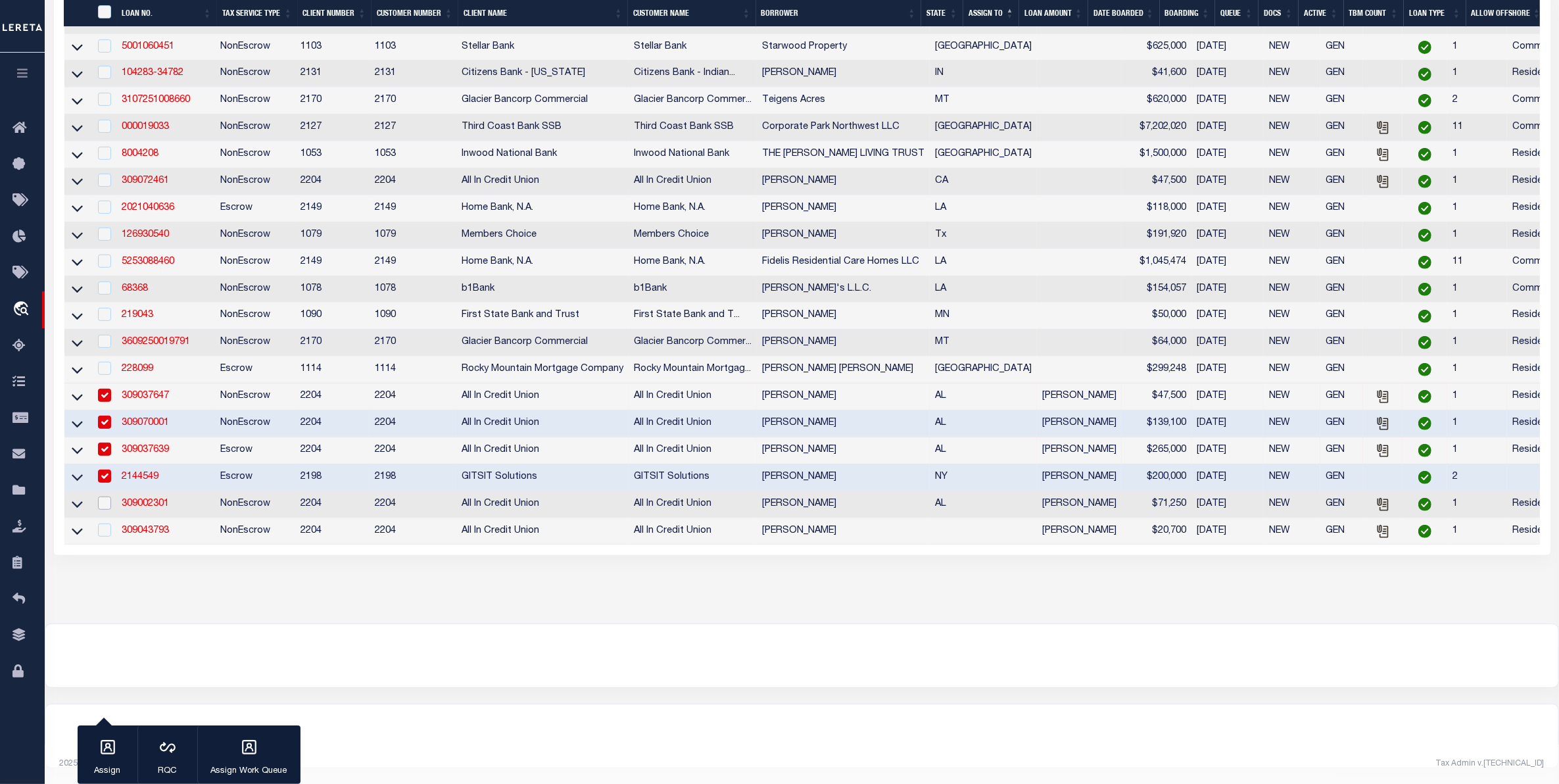
drag, startPoint x: 103, startPoint y: 521, endPoint x: 103, endPoint y: 552, distance: 31.0
click at [104, 510] on input "checkbox" at bounding box center [105, 503] width 13 height 13
checkbox input "true"
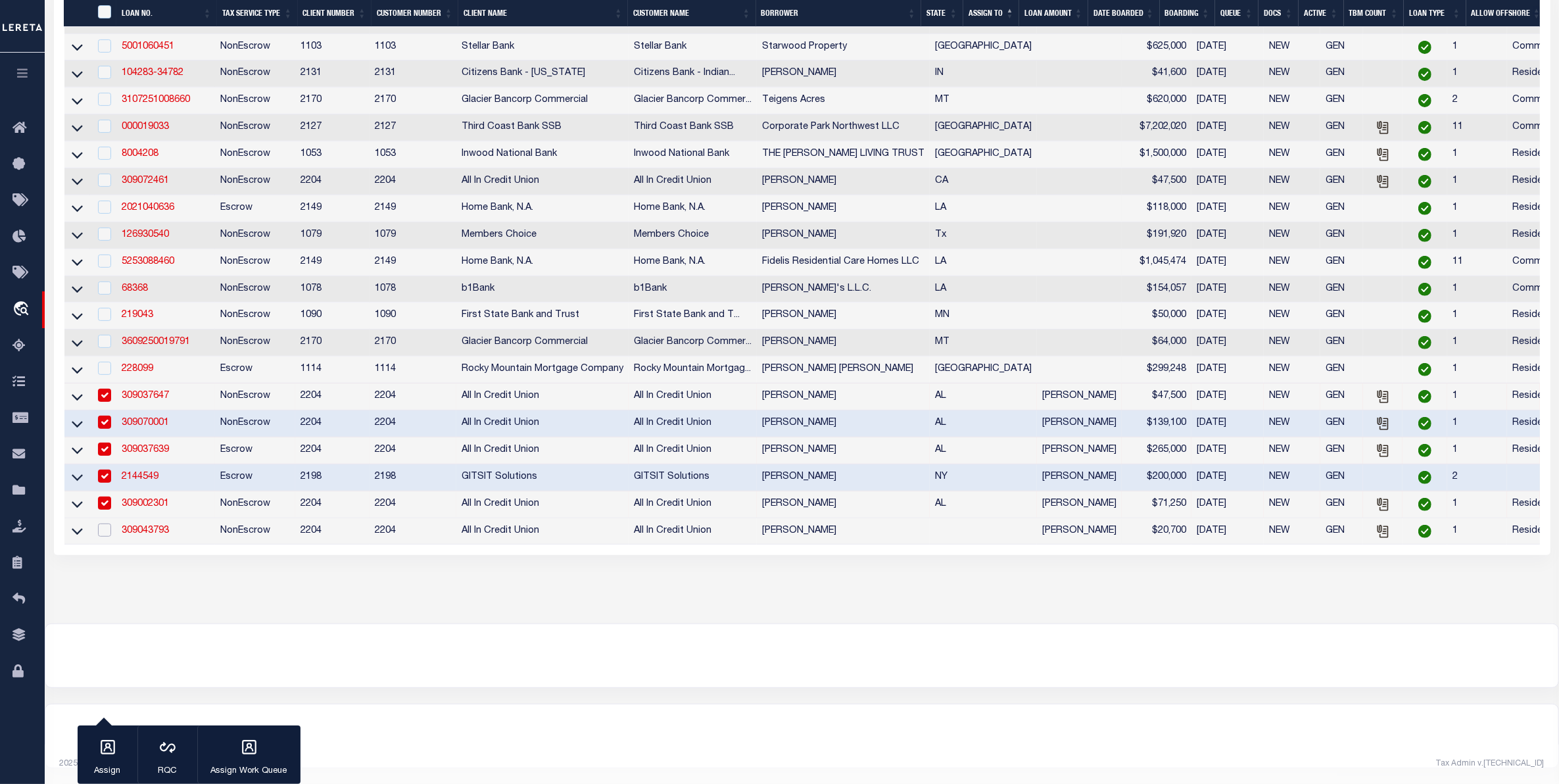
click at [103, 537] on input "checkbox" at bounding box center [105, 530] width 13 height 13
checkbox input "true"
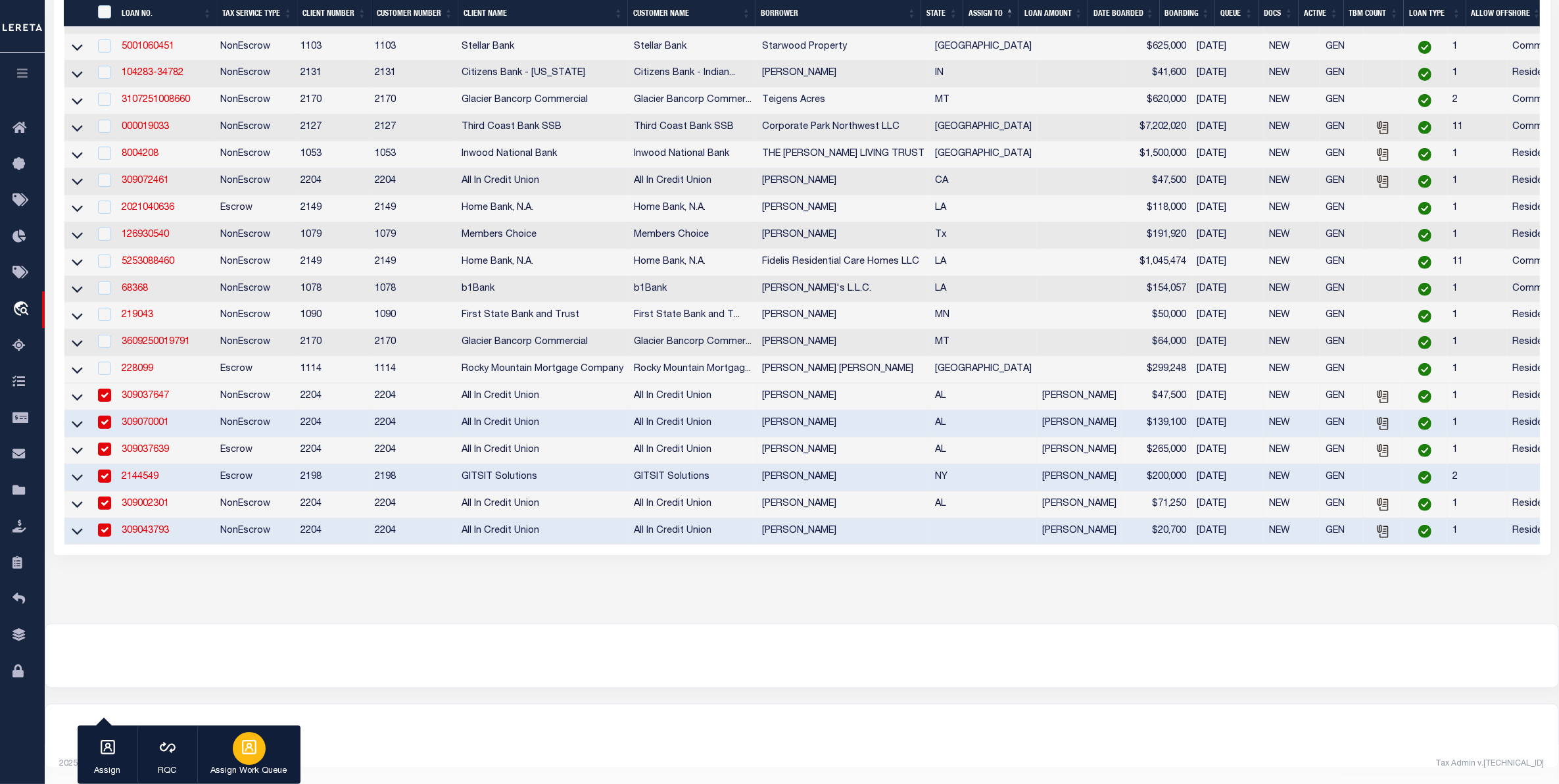
drag, startPoint x: 254, startPoint y: 757, endPoint x: 267, endPoint y: 758, distance: 13.0
click at [254, 757] on div "button" at bounding box center [249, 748] width 33 height 33
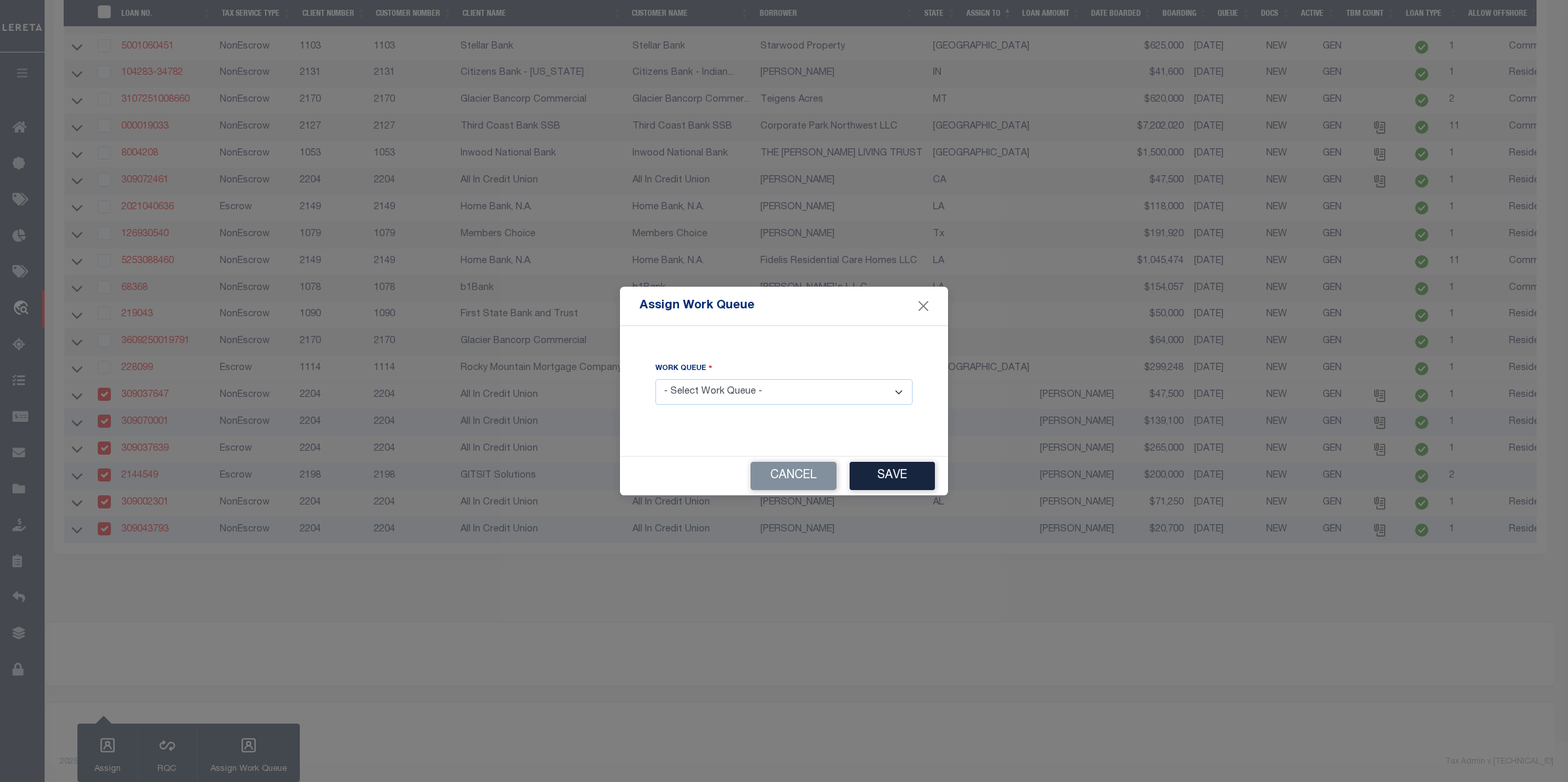
click at [752, 387] on select "- Select Work Queue - factRSystems General ThoughtFocus" at bounding box center [784, 392] width 257 height 26
select select "FAC"
click at [656, 379] on select "- Select Work Queue - factRSystems General ThoughtFocus" at bounding box center [784, 392] width 257 height 26
click at [903, 474] on button "Save" at bounding box center [892, 475] width 85 height 28
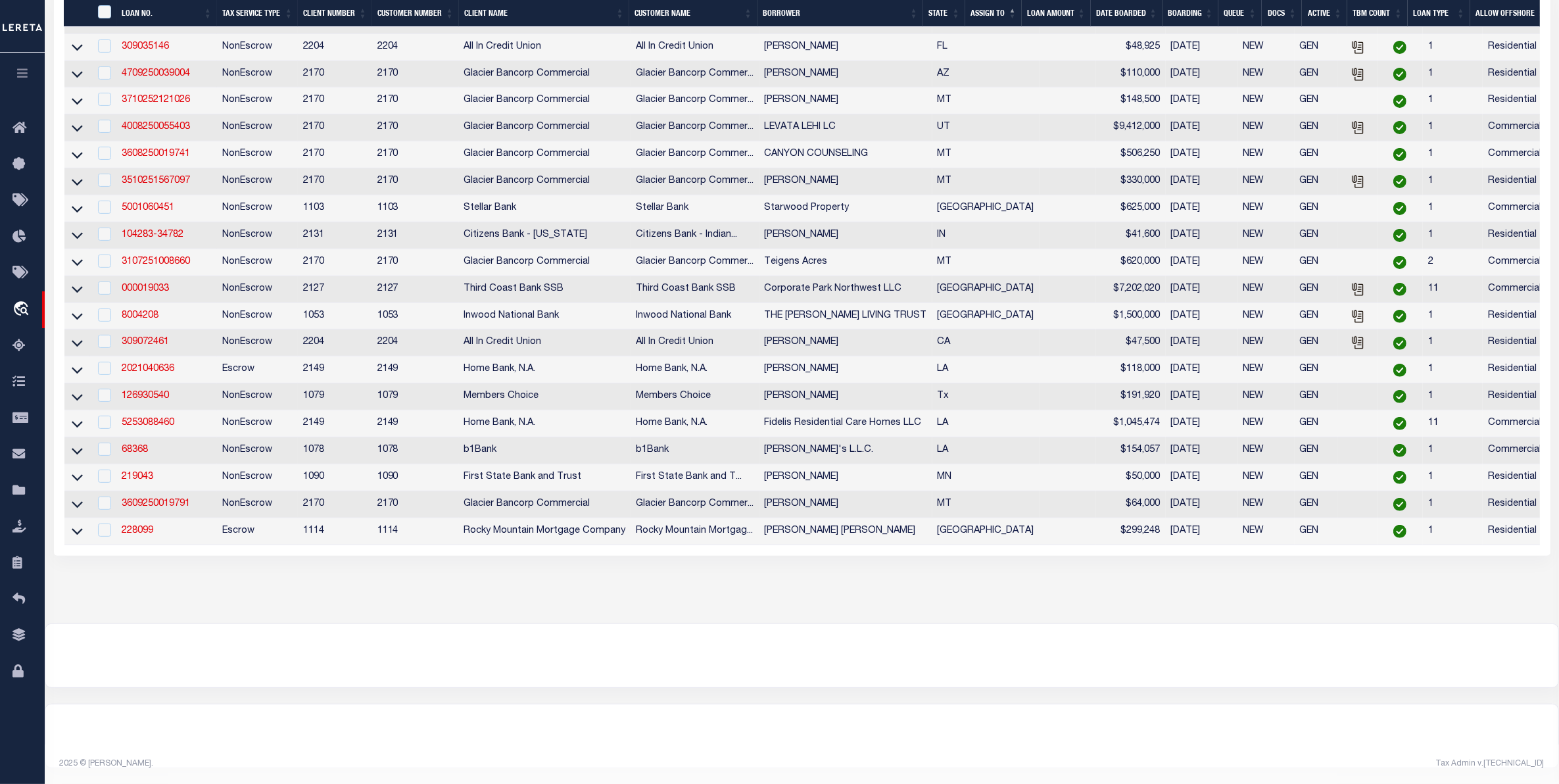
scroll to position [119, 0]
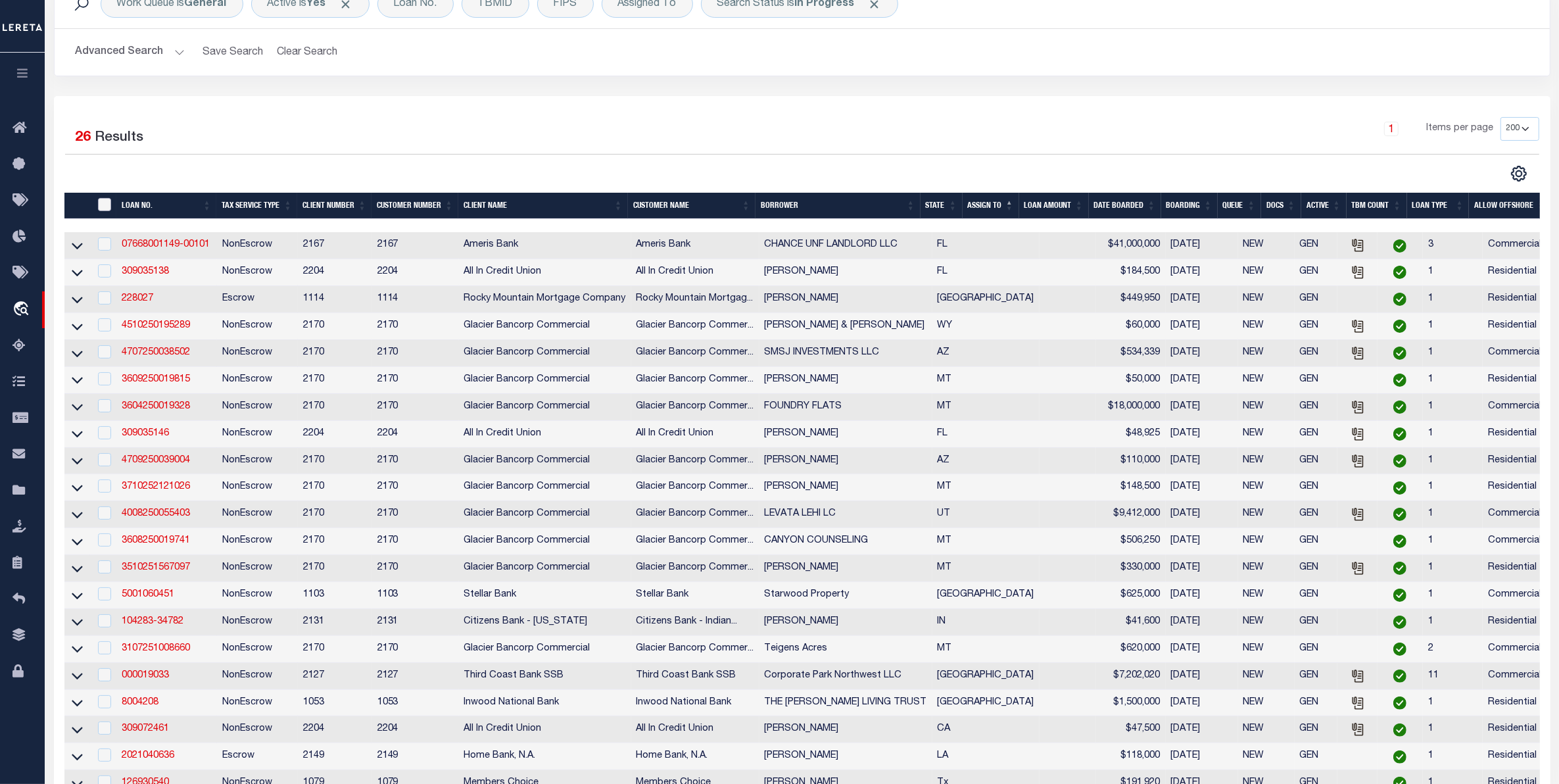
click at [102, 208] on input "" at bounding box center [105, 204] width 13 height 13
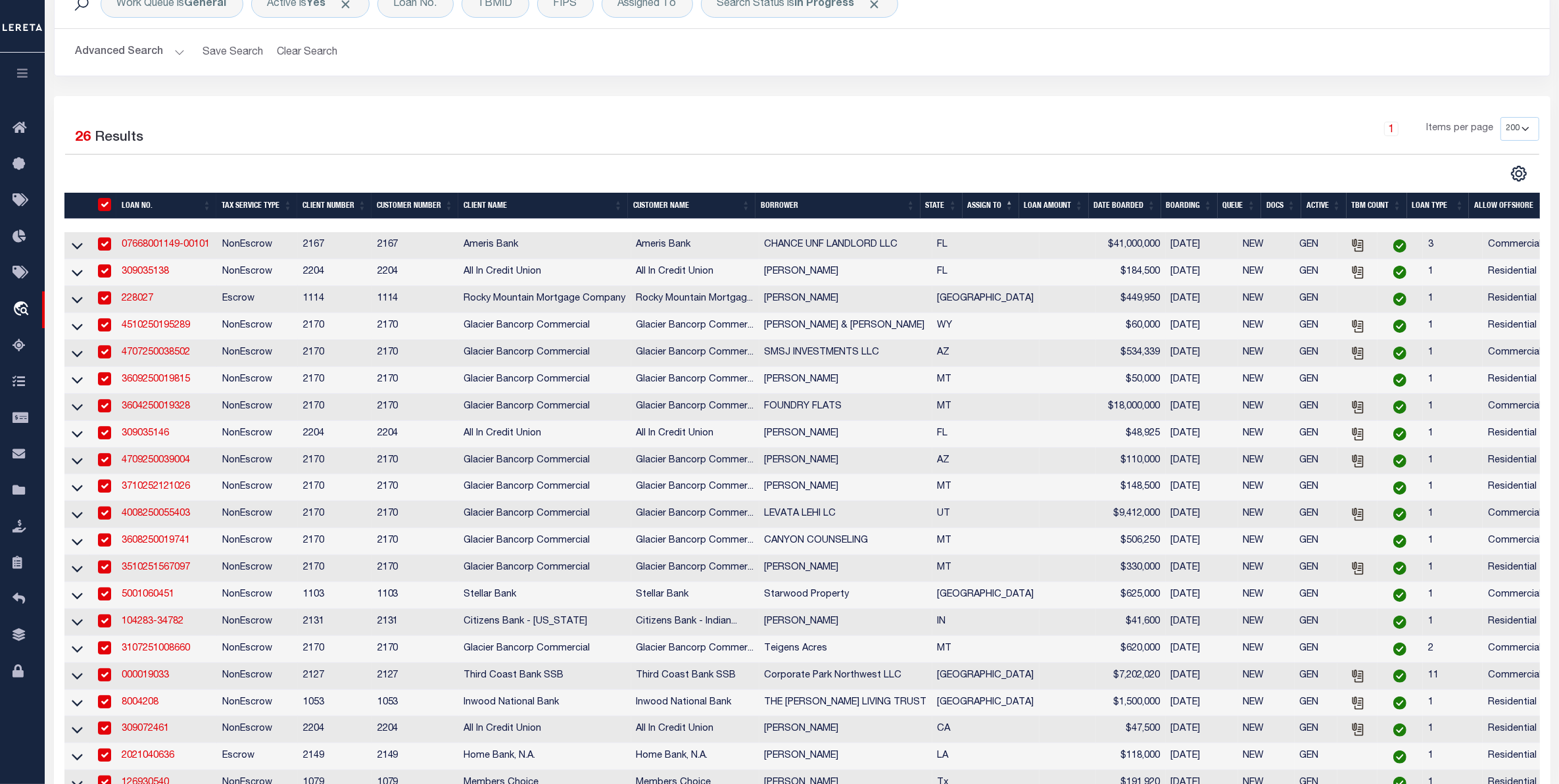
checkbox input "true"
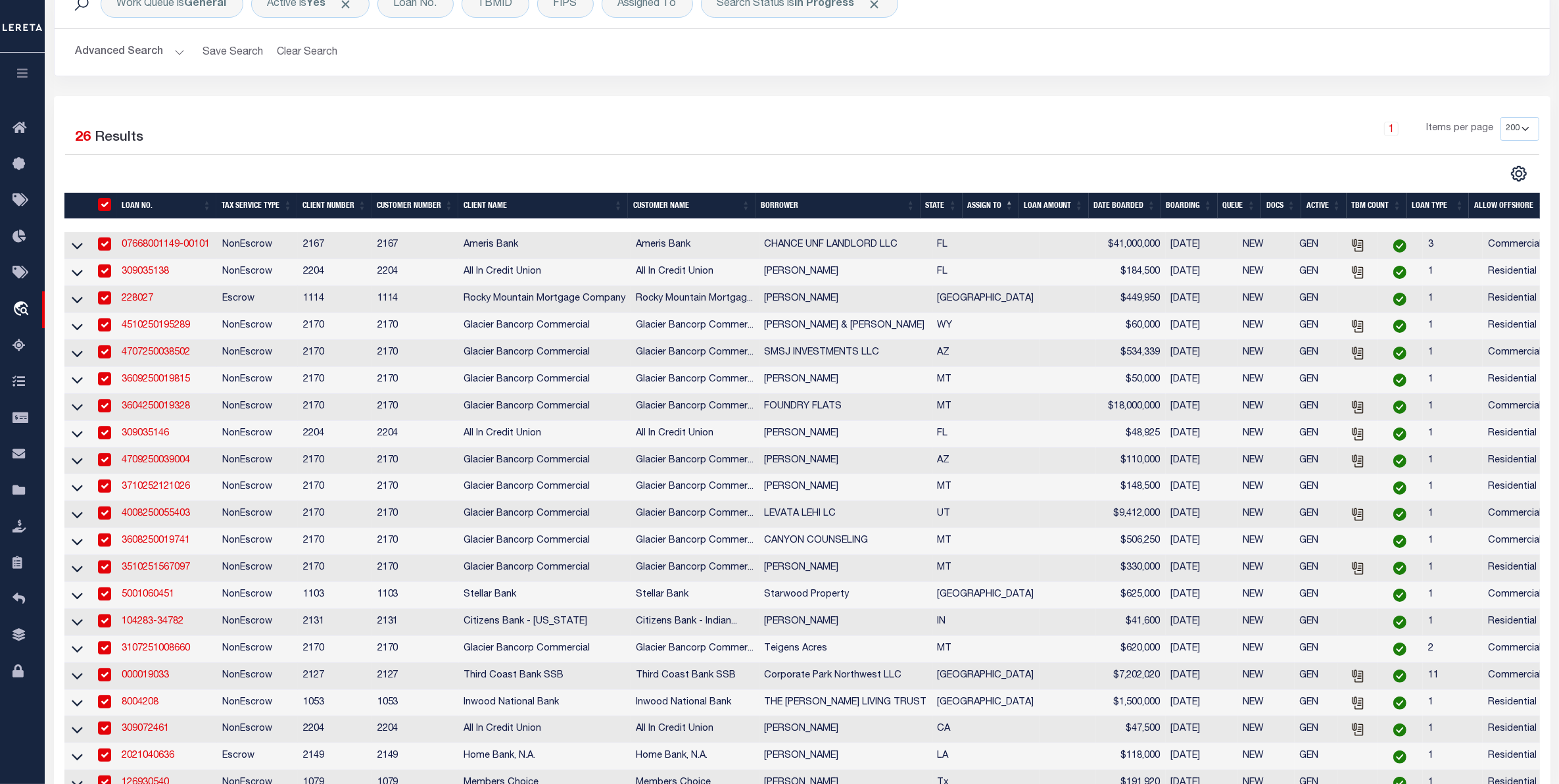
checkbox input "true"
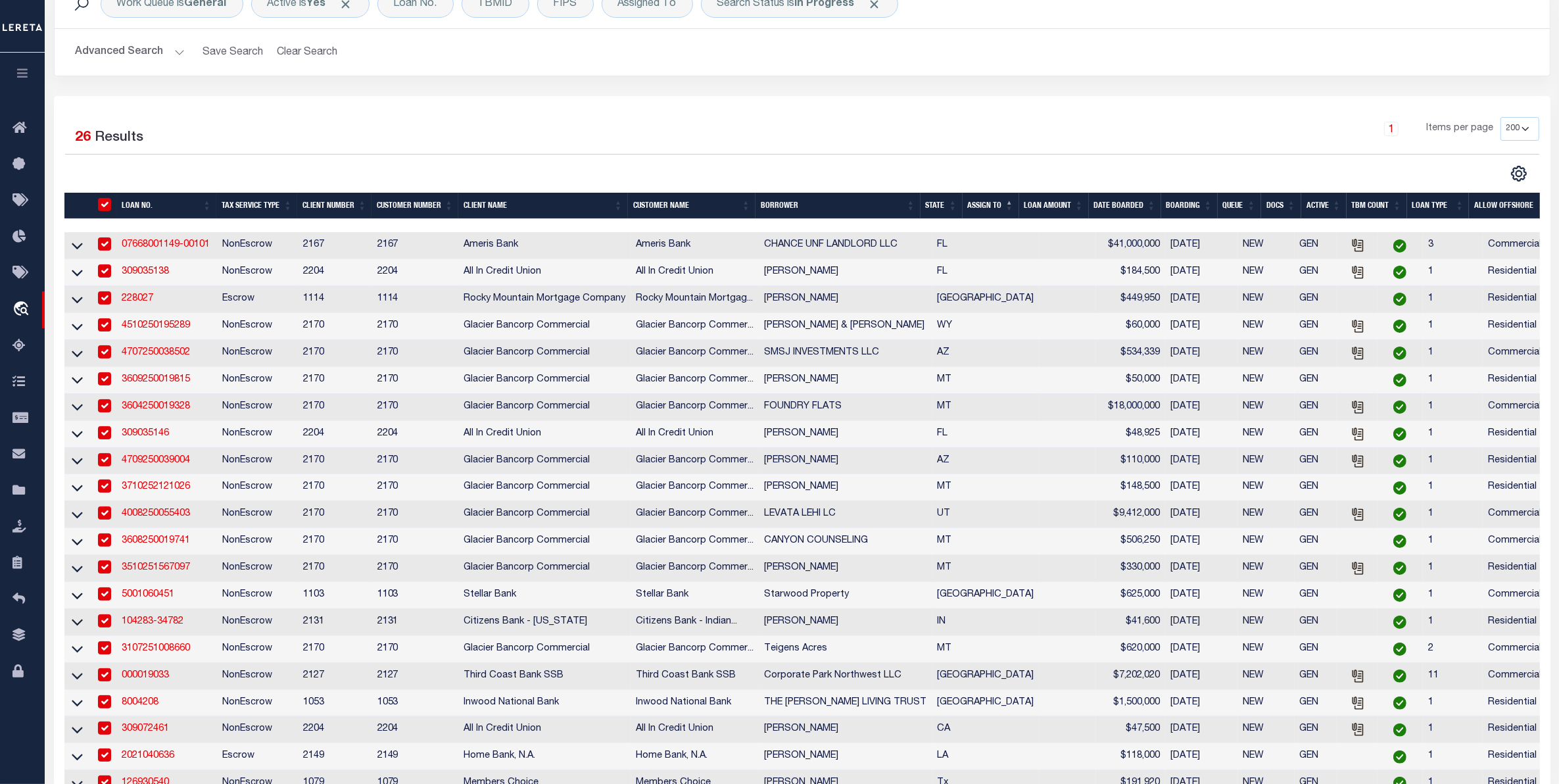
checkbox input "true"
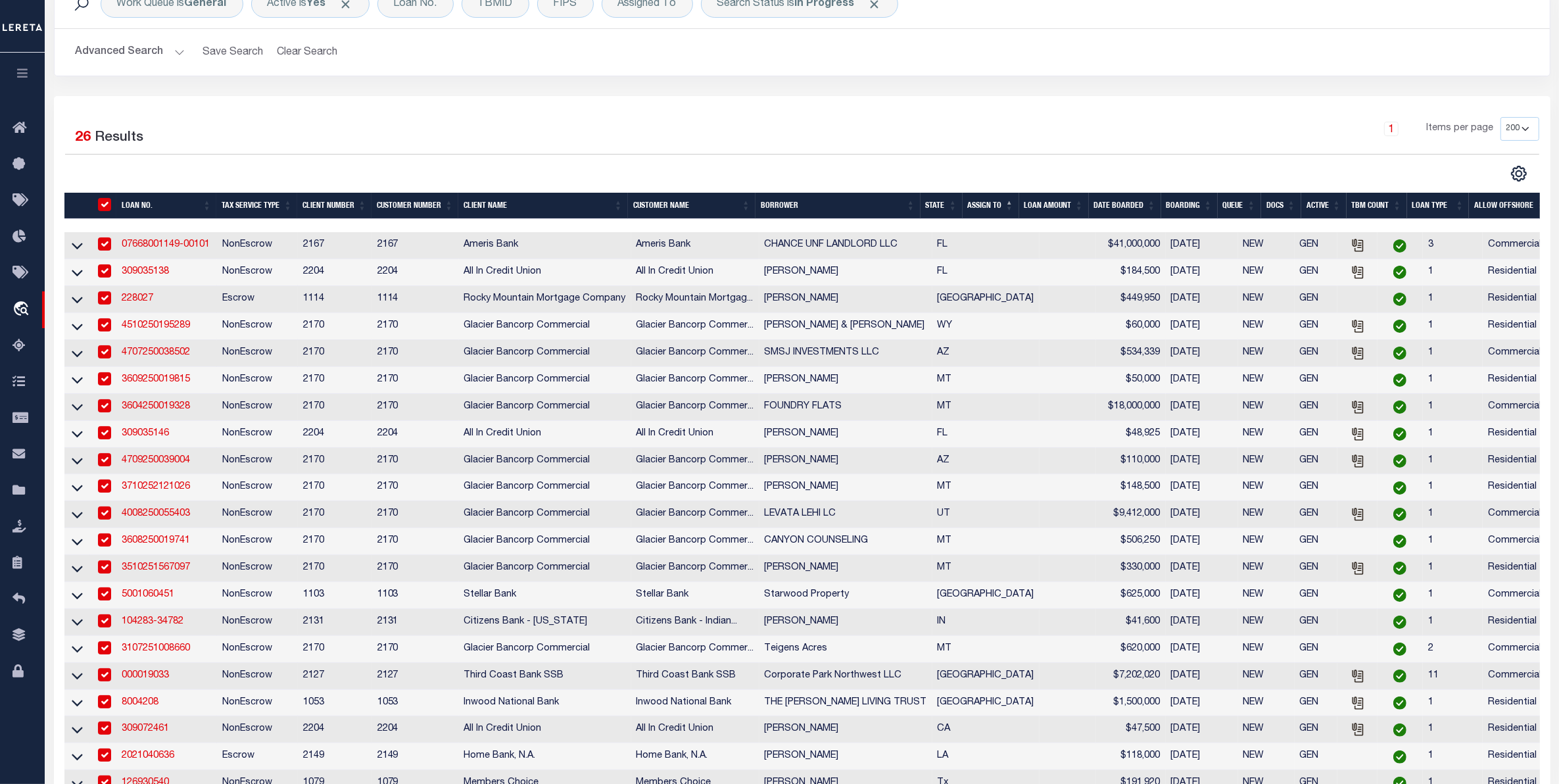
checkbox input "true"
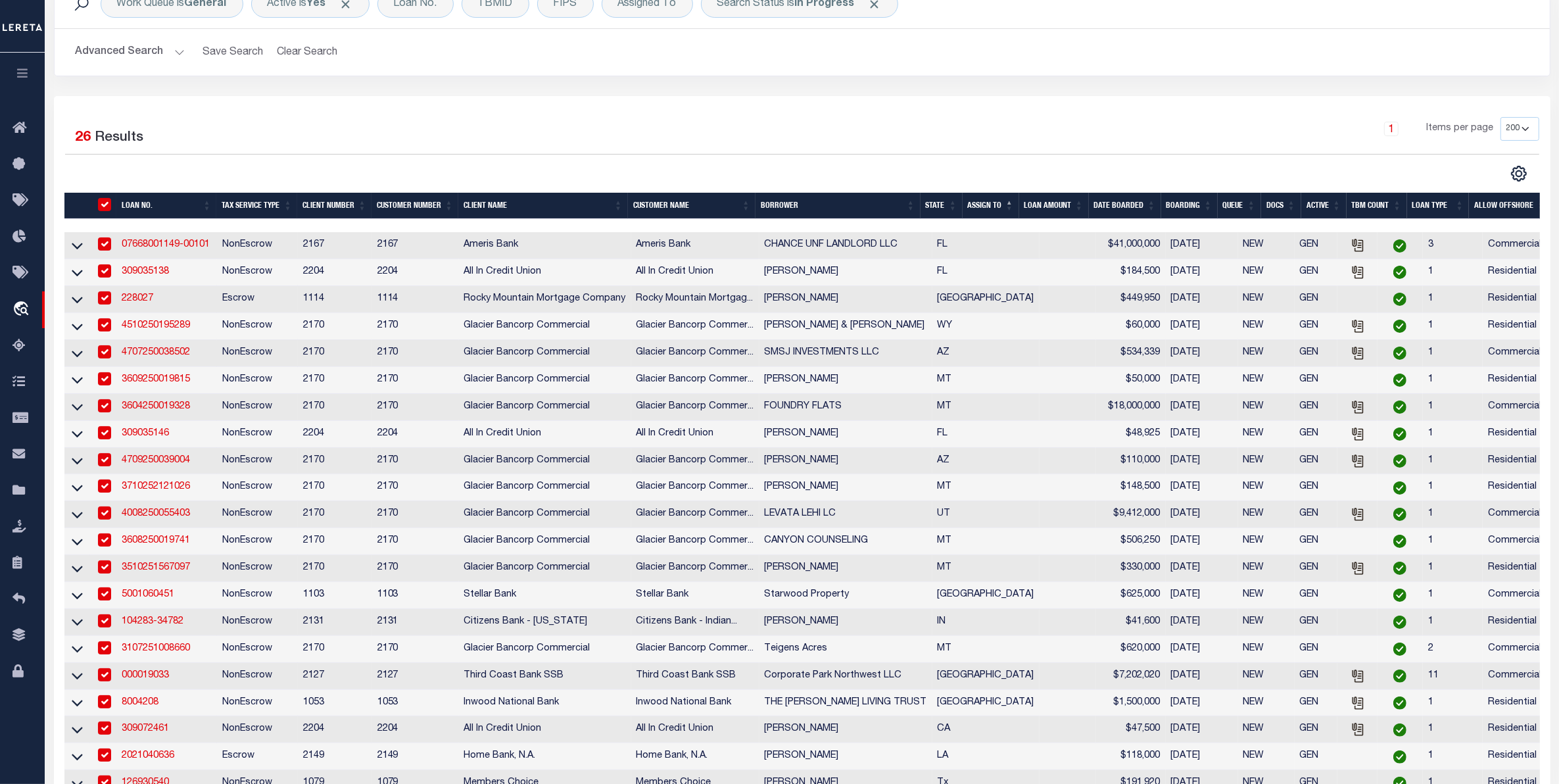
checkbox input "true"
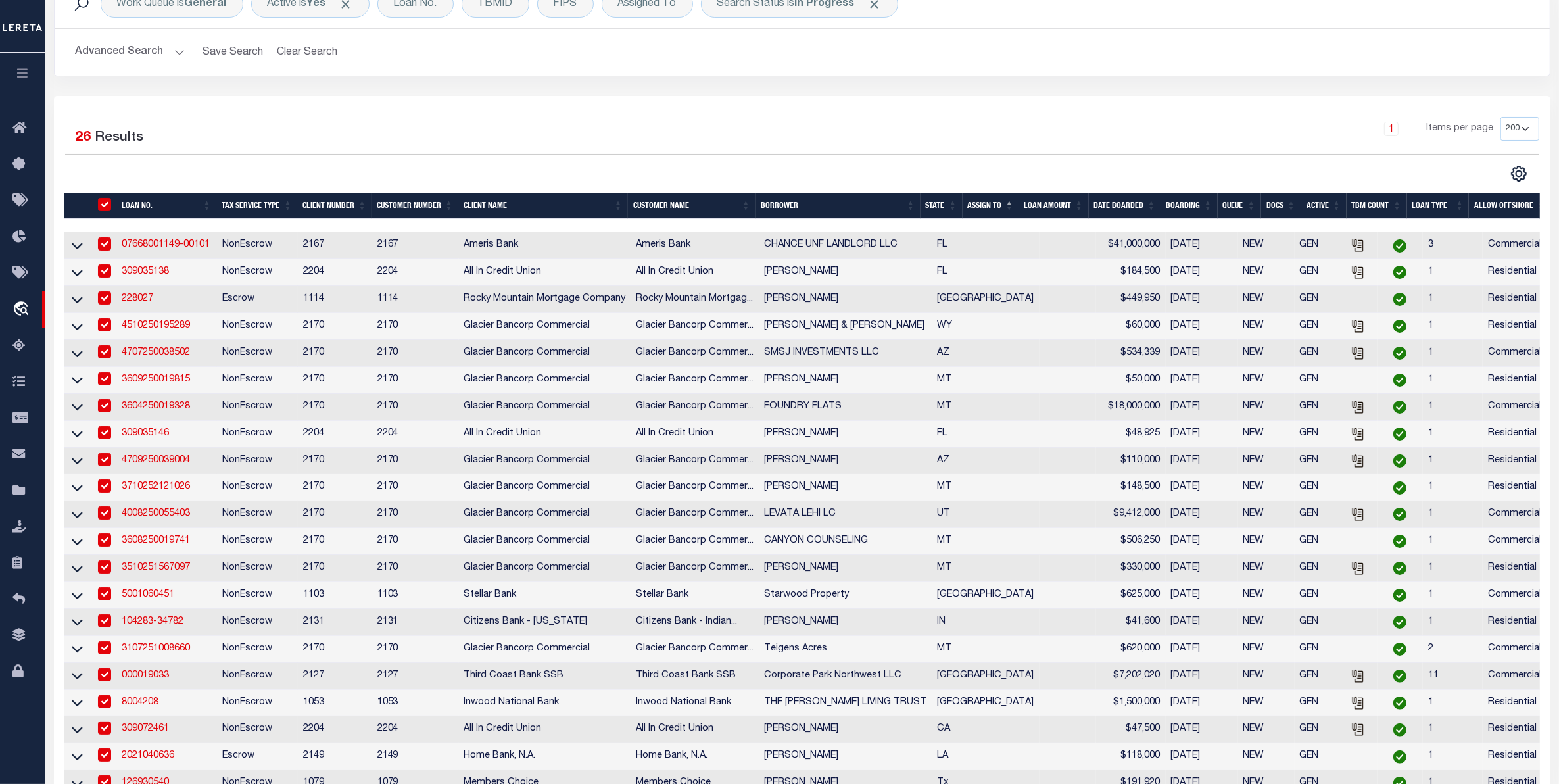
checkbox input "true"
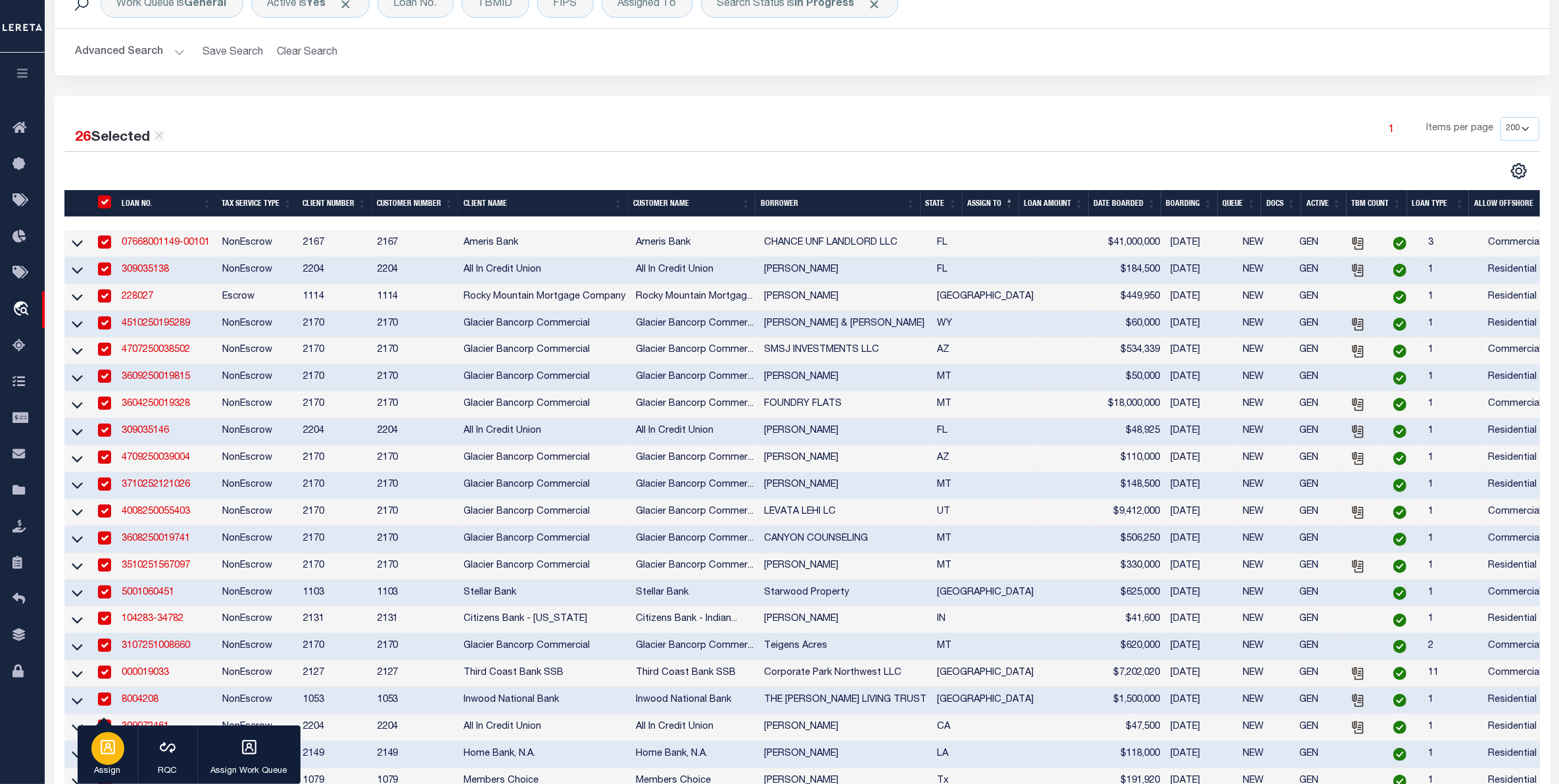
click at [105, 753] on icon "button" at bounding box center [108, 747] width 17 height 17
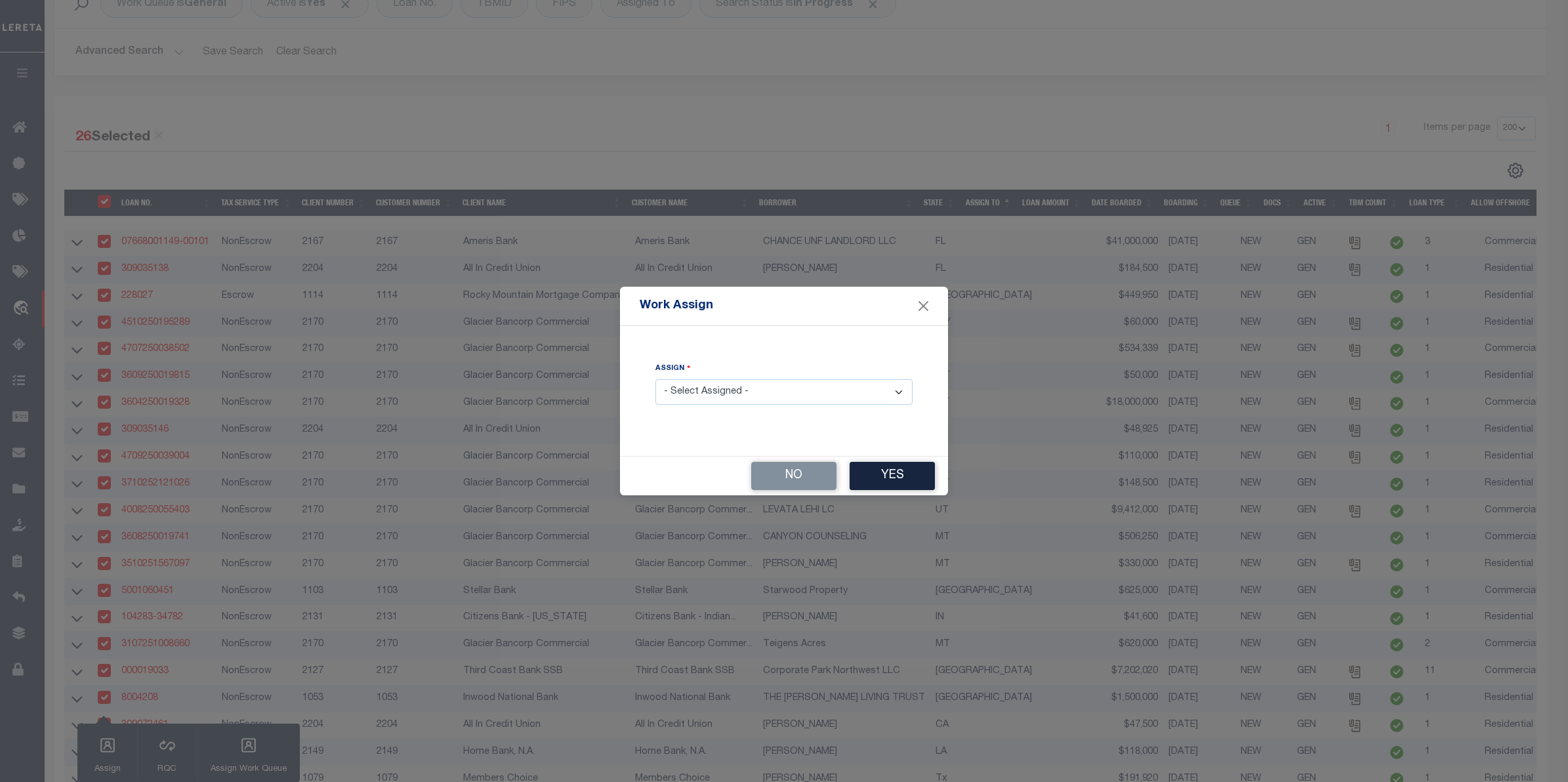
click at [765, 387] on select "- Select Assigned - --Unassigned-- Abdul Muzain Adrienne Cayea Agustin Fernande…" at bounding box center [784, 392] width 257 height 26
select select "Murali Murthy"
click at [656, 379] on select "- Select Assigned - --Unassigned-- Abdul Muzain Adrienne Cayea Agustin Fernande…" at bounding box center [784, 392] width 257 height 26
click at [894, 477] on button "Yes" at bounding box center [892, 475] width 85 height 28
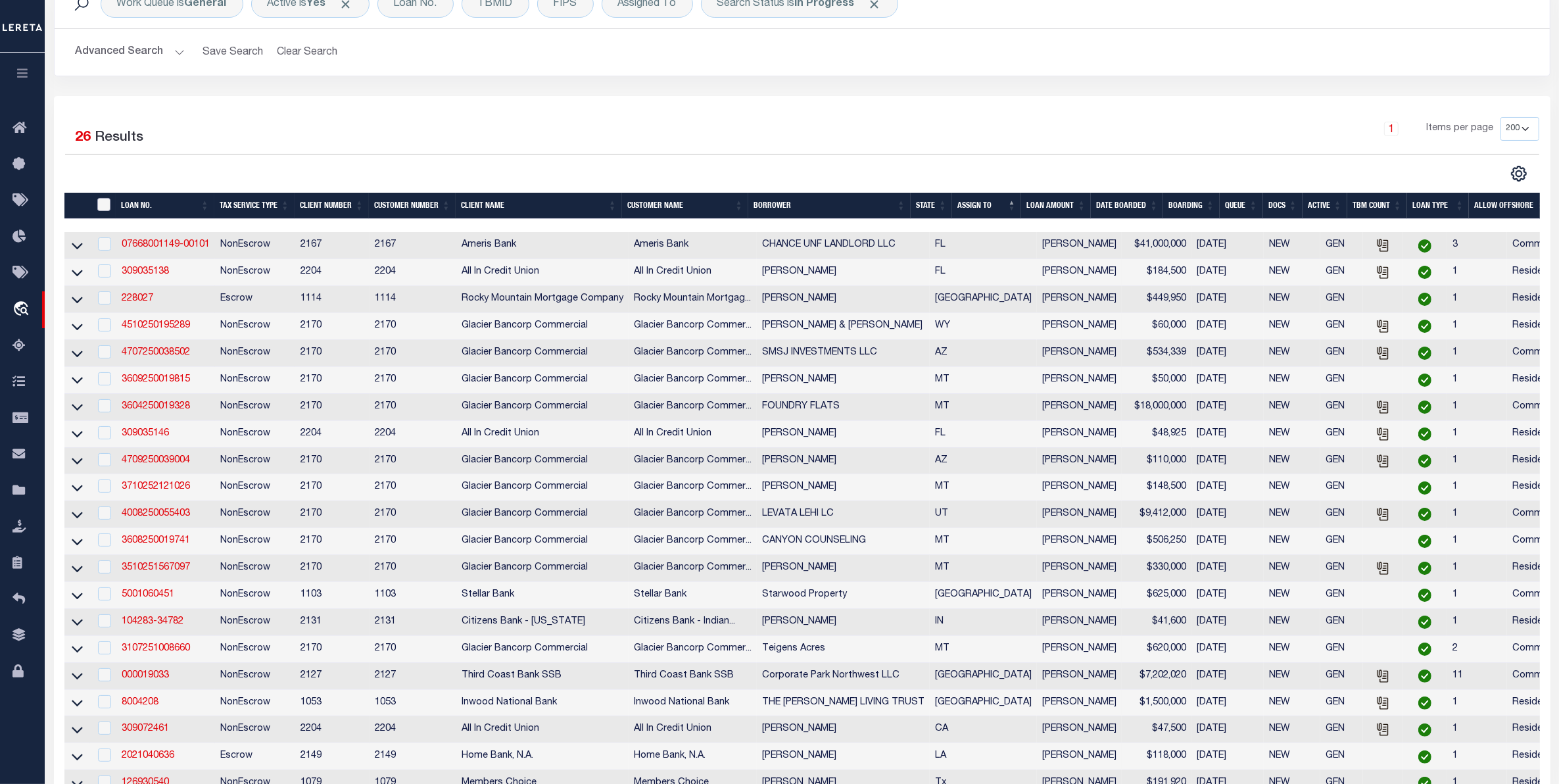
click at [109, 204] on input "" at bounding box center [104, 204] width 13 height 13
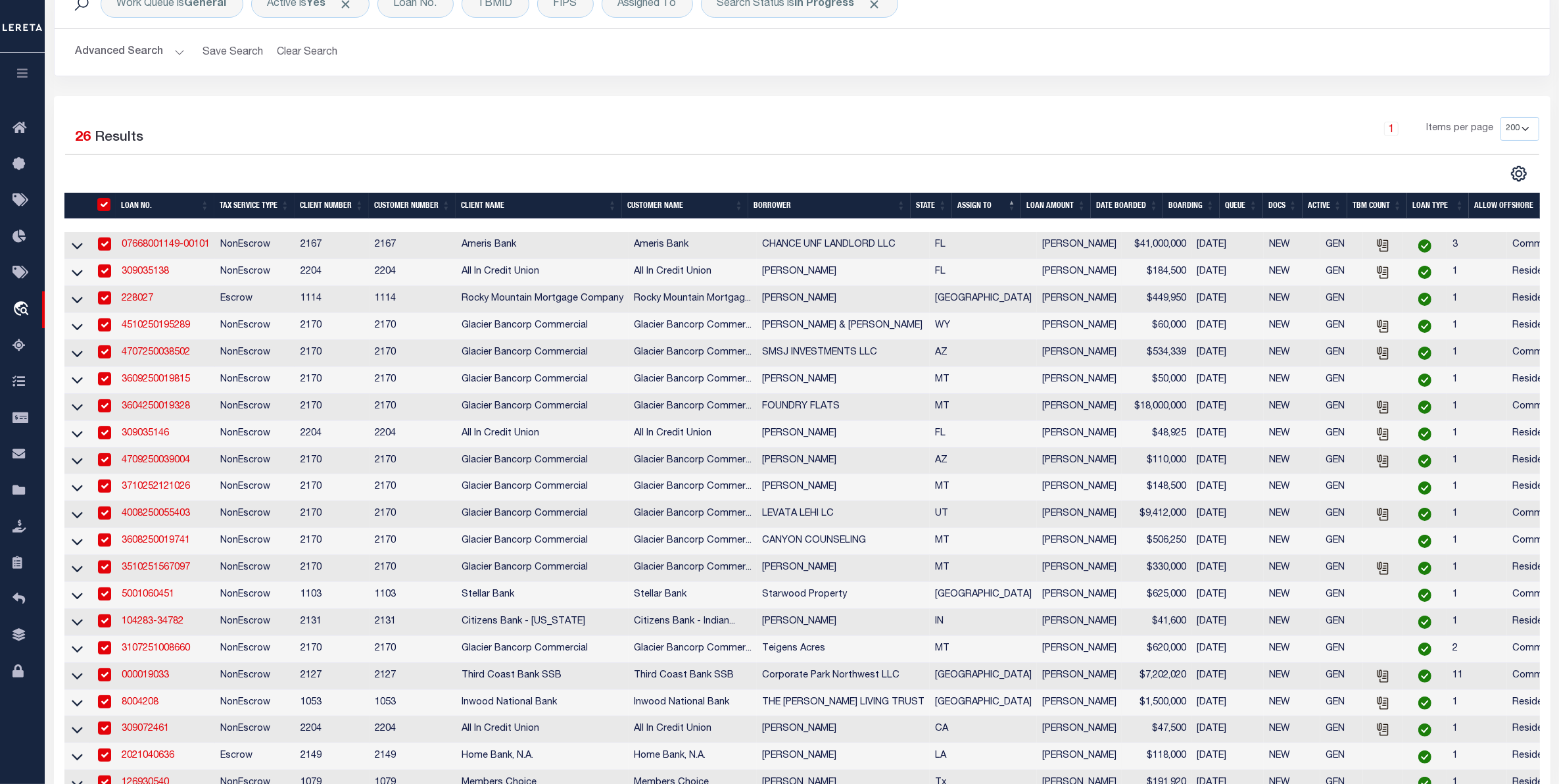
checkbox input "true"
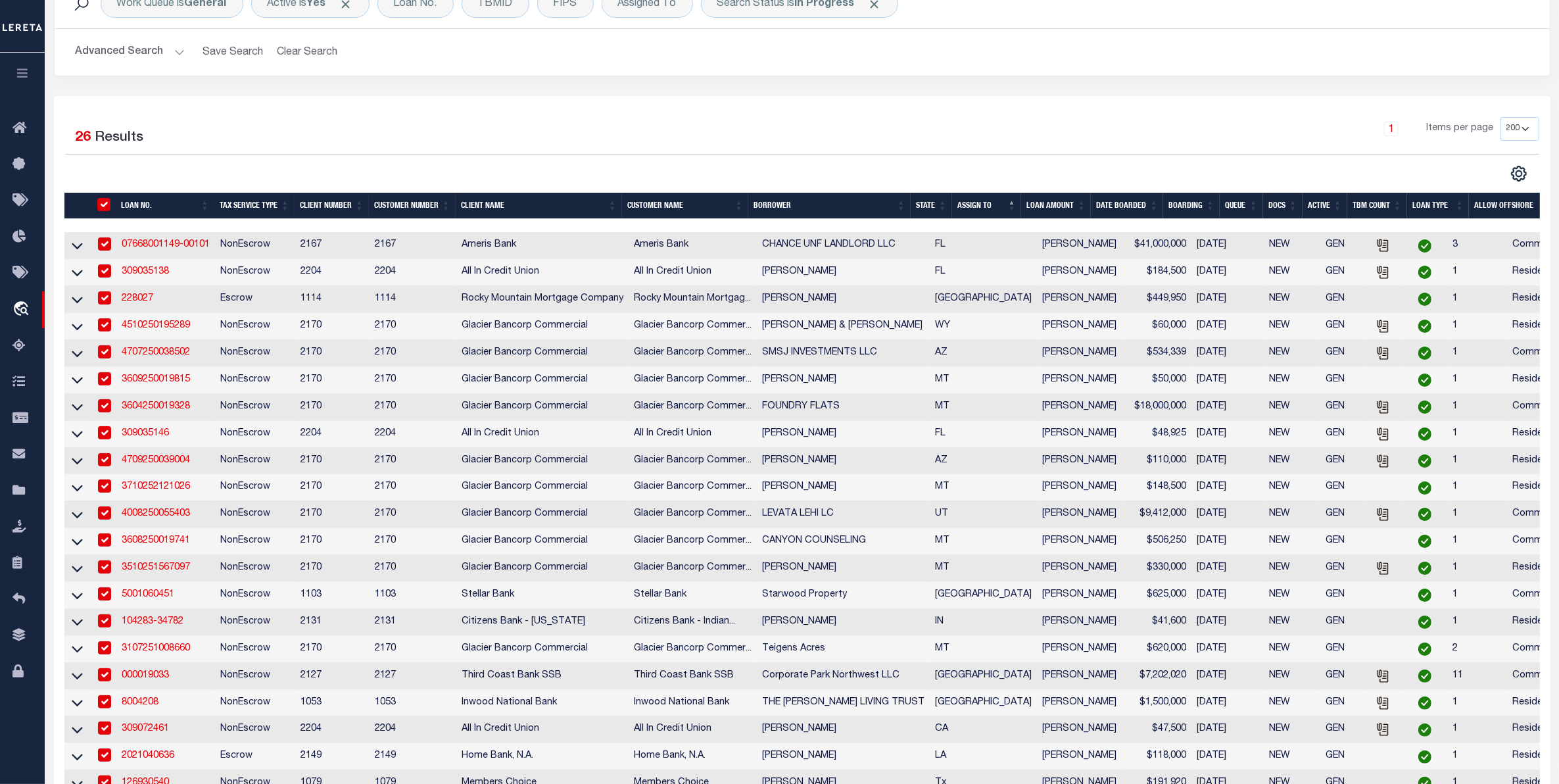
checkbox input "true"
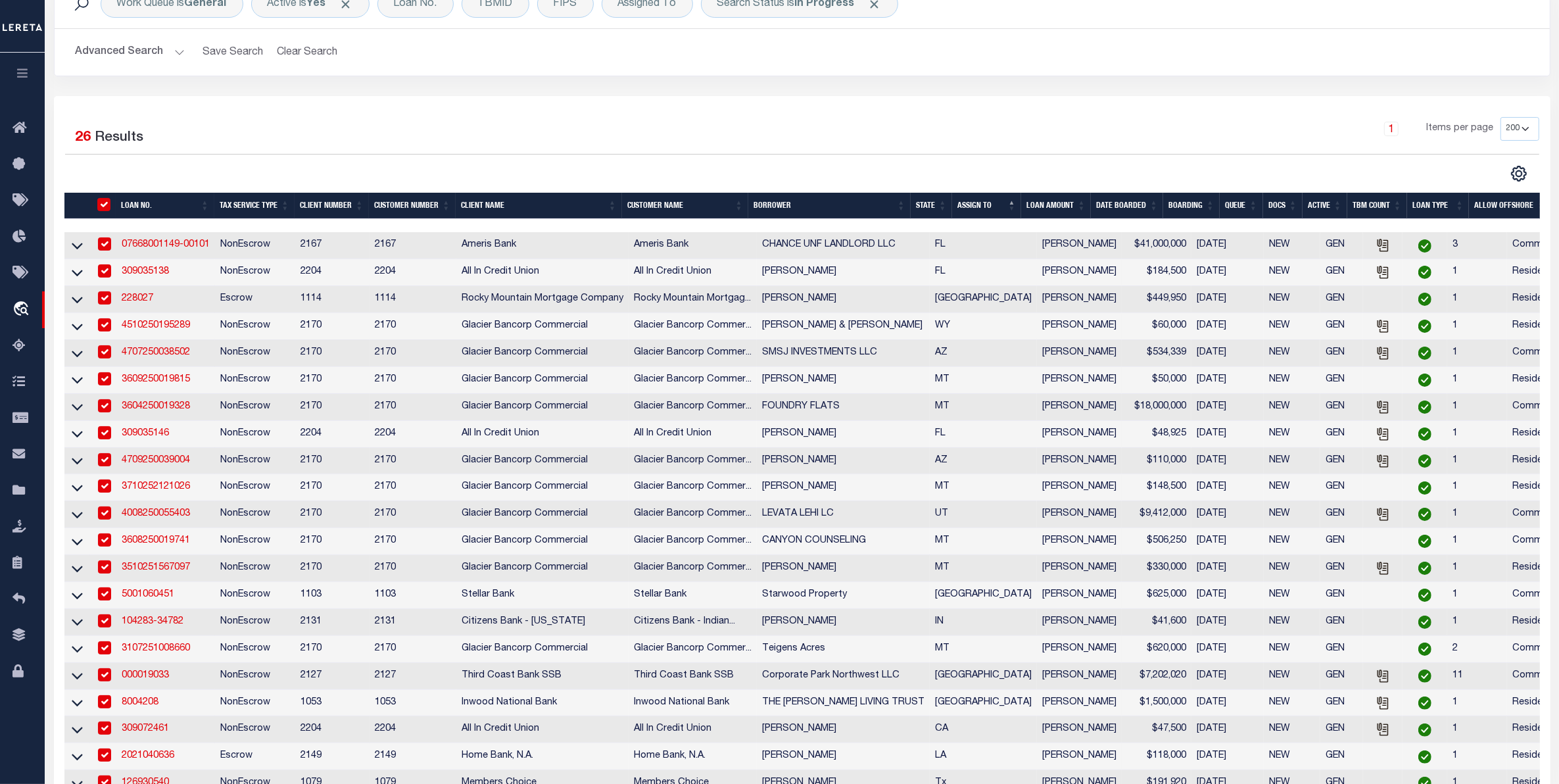
checkbox input "true"
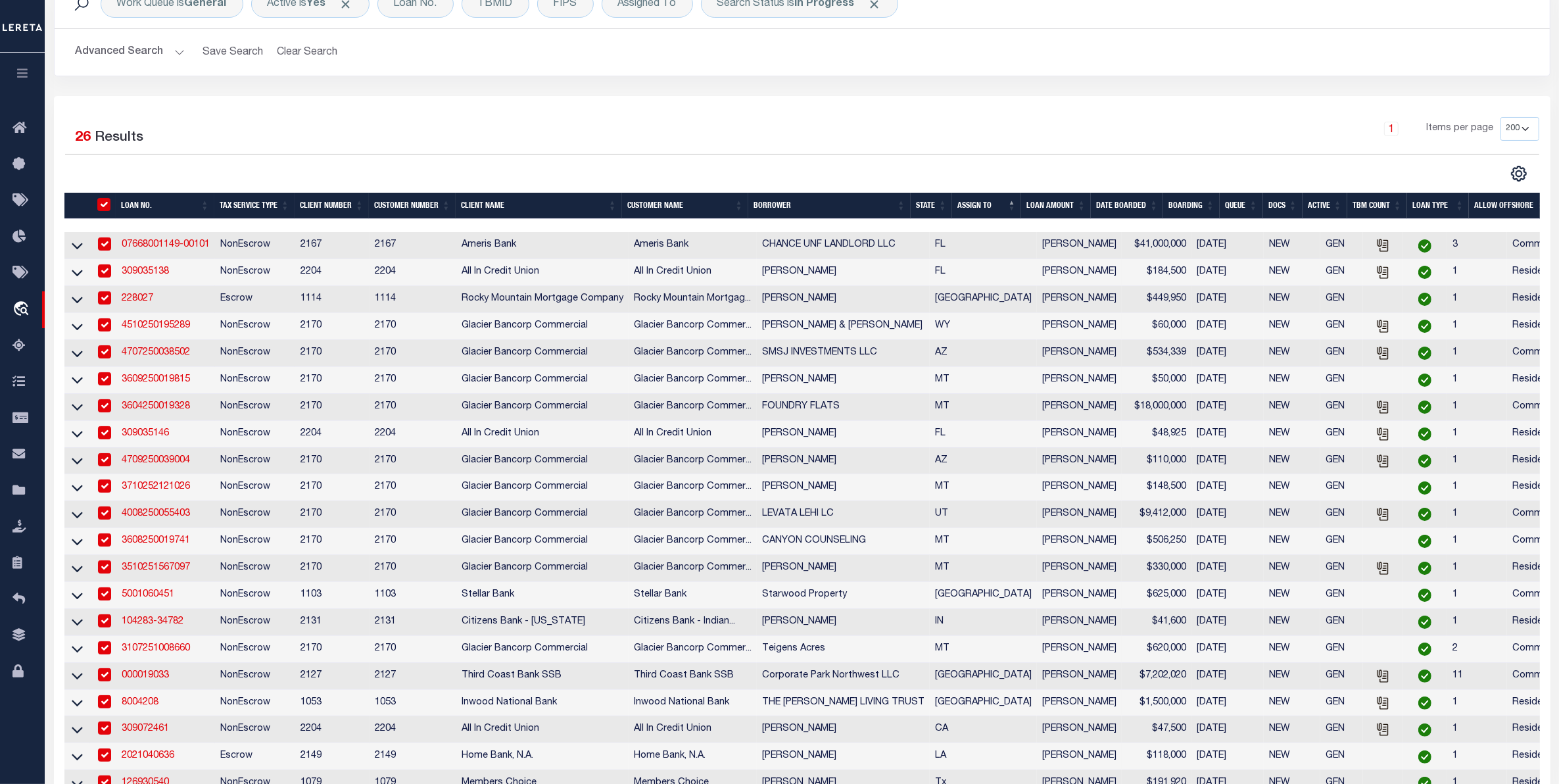
checkbox input "true"
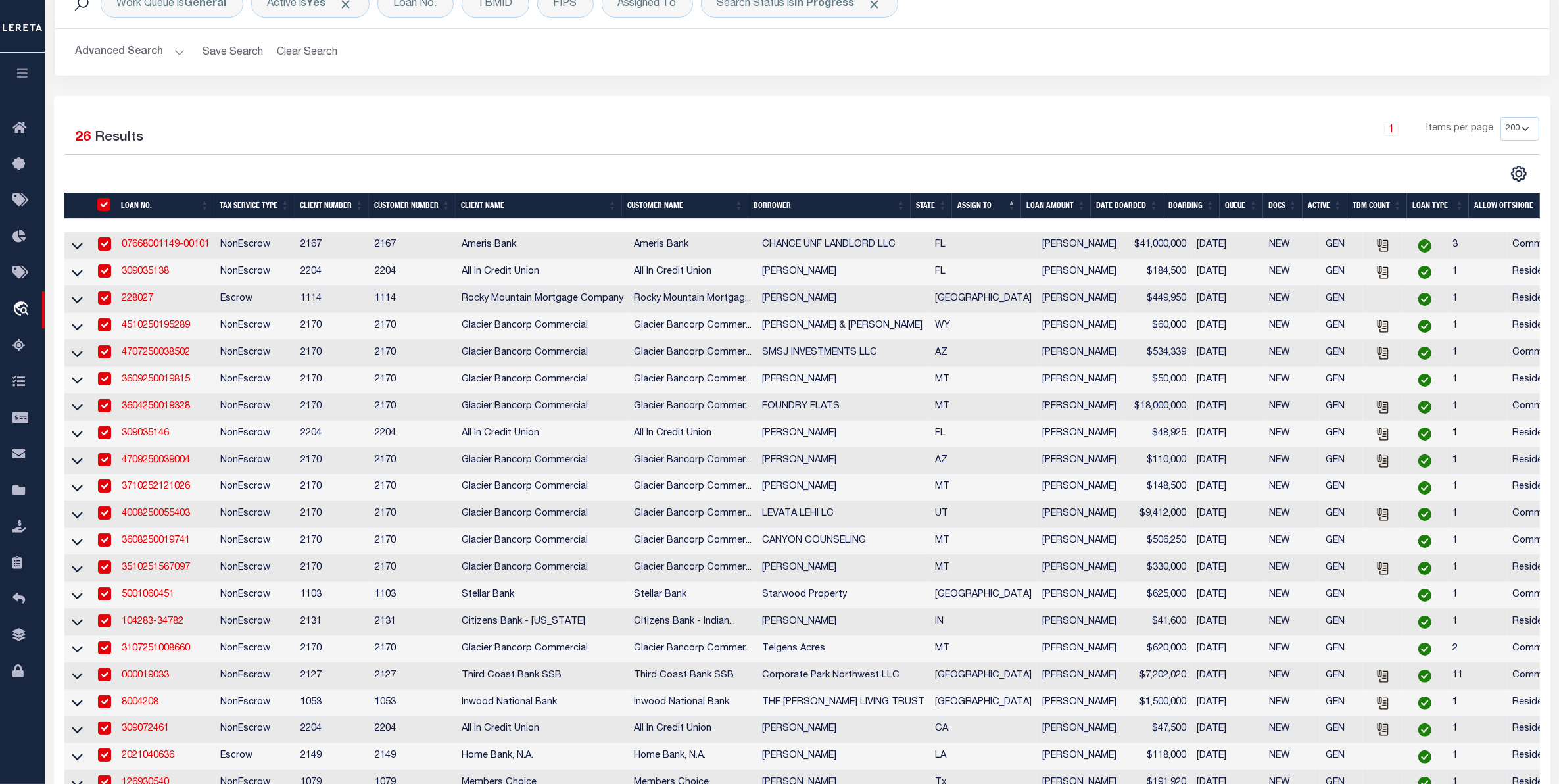
checkbox input "true"
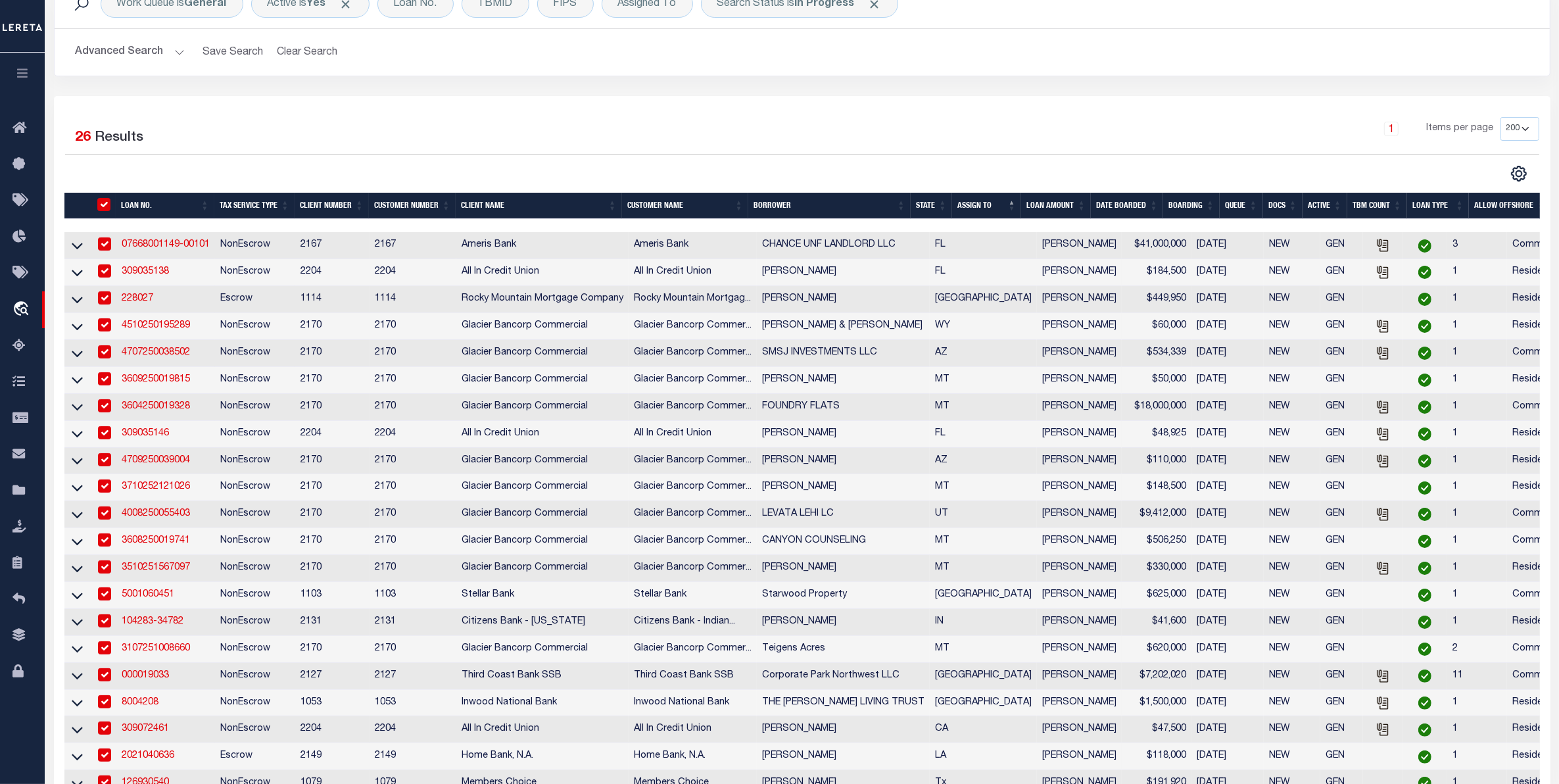
checkbox input "true"
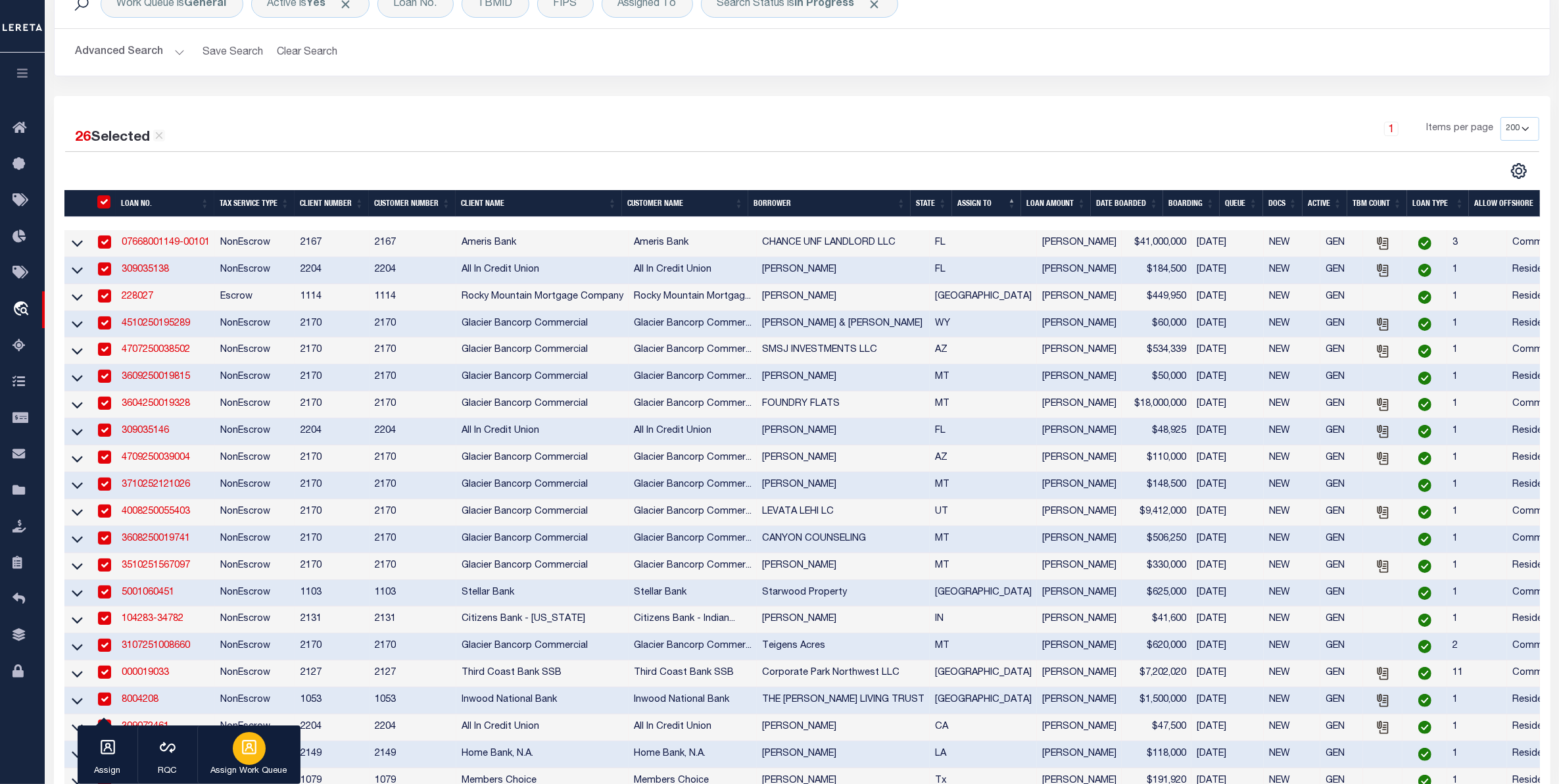
click at [245, 755] on icon "button" at bounding box center [249, 747] width 17 height 17
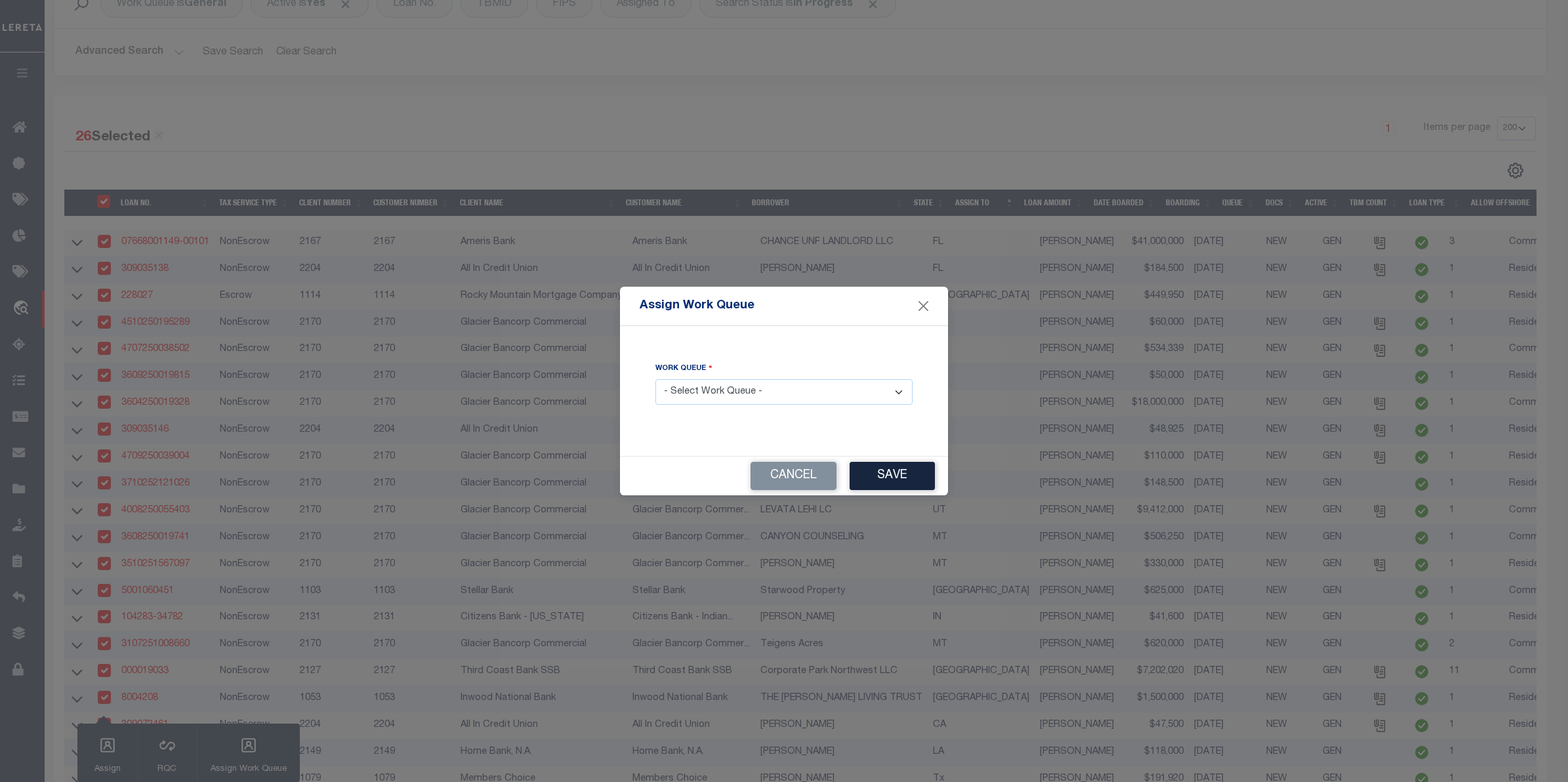
click at [728, 400] on select "- Select Work Queue - factRSystems General ThoughtFocus" at bounding box center [784, 392] width 257 height 26
select select "THF"
click at [656, 379] on select "- Select Work Queue - factRSystems General ThoughtFocus" at bounding box center [784, 392] width 257 height 26
click at [916, 474] on button "Save" at bounding box center [892, 475] width 85 height 28
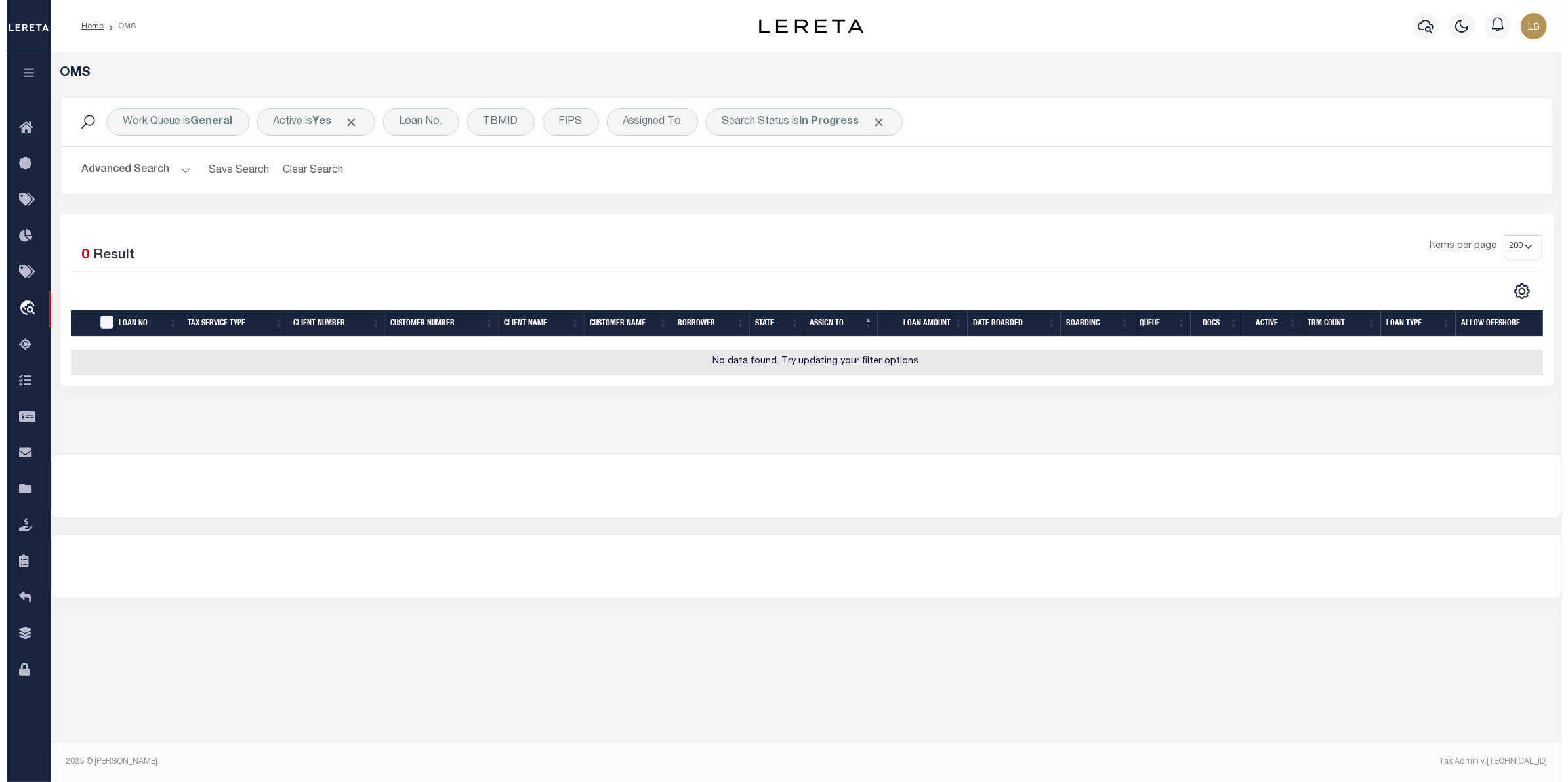
scroll to position [0, 0]
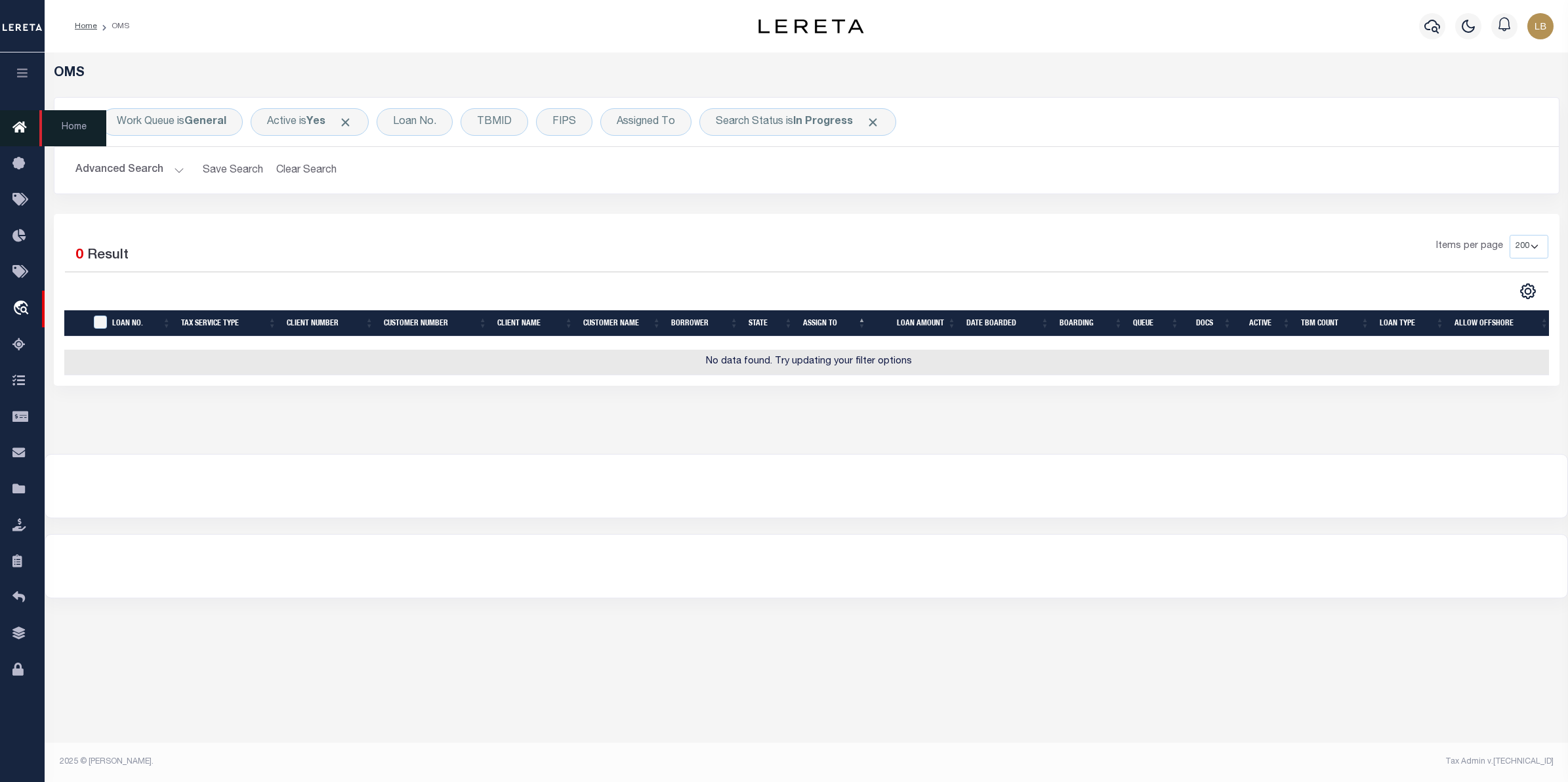
click at [17, 127] on icon at bounding box center [22, 128] width 21 height 17
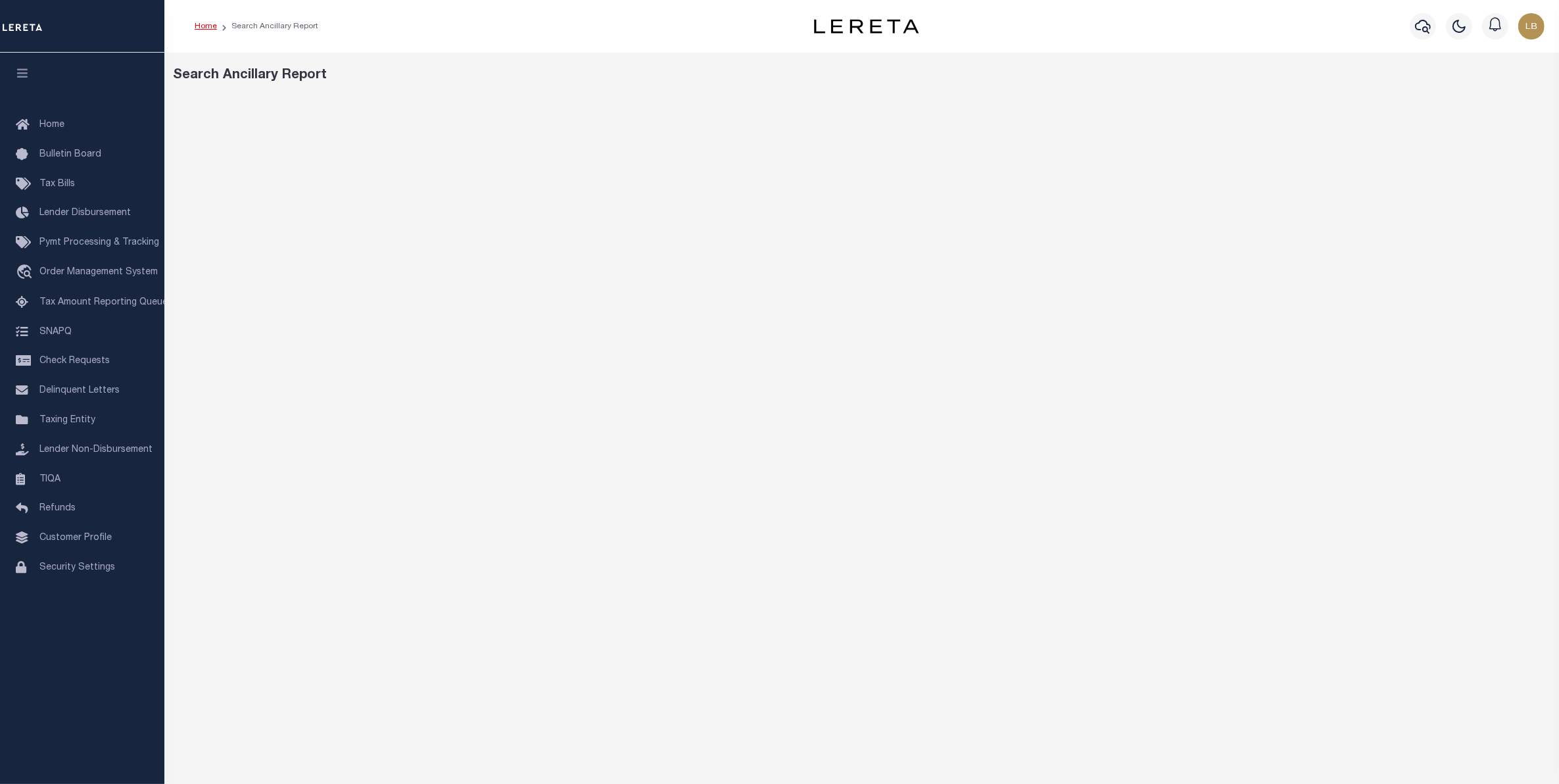
click at [202, 25] on link "Home" at bounding box center [205, 27] width 22 height 8
